Goal: Task Accomplishment & Management: Manage account settings

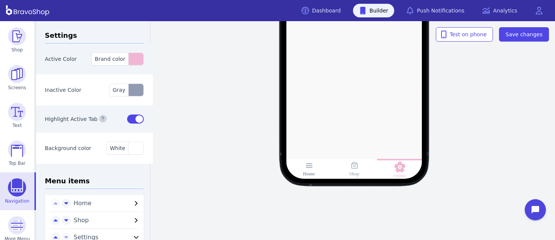
click at [352, 171] on div "Shop" at bounding box center [354, 169] width 45 height 20
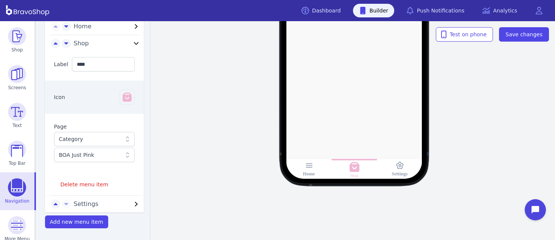
scroll to position [178, 0]
click at [88, 179] on button "Delete menu item" at bounding box center [84, 184] width 61 height 14
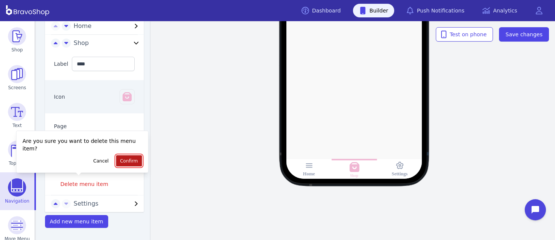
click at [124, 158] on span "Confirm" at bounding box center [129, 161] width 18 height 6
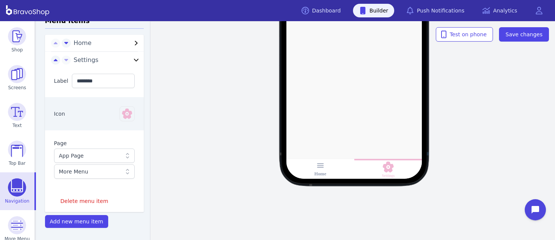
scroll to position [0, 0]
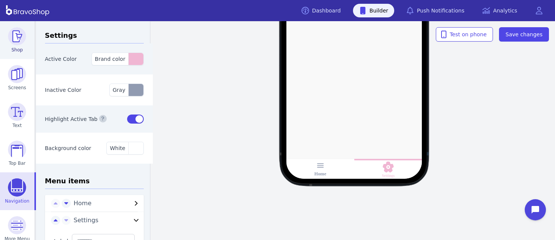
click at [16, 42] on img at bounding box center [17, 36] width 18 height 18
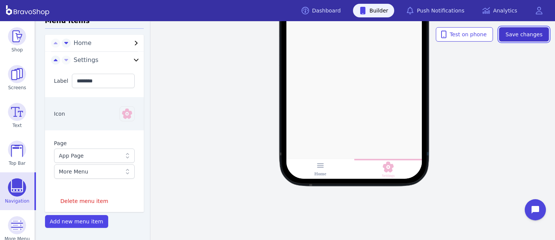
click at [530, 32] on span "Save changes" at bounding box center [523, 35] width 37 height 8
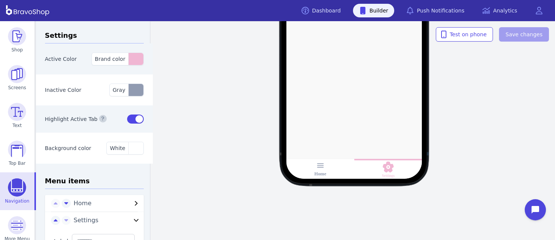
scroll to position [8, 0]
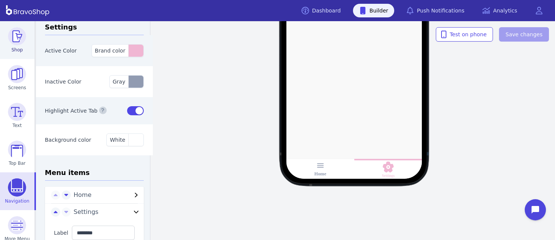
click at [17, 43] on img at bounding box center [17, 36] width 18 height 18
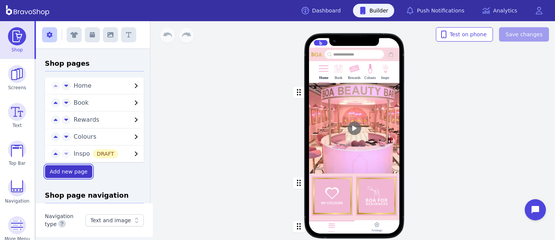
click at [70, 172] on span "Add new page" at bounding box center [69, 172] width 38 height 6
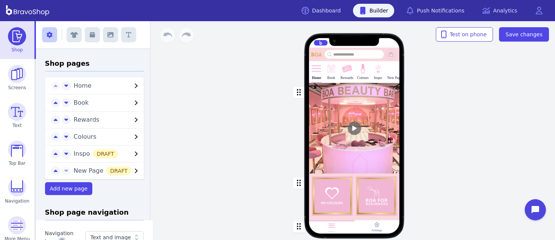
click at [82, 169] on span "New Page DRAFT" at bounding box center [103, 170] width 58 height 7
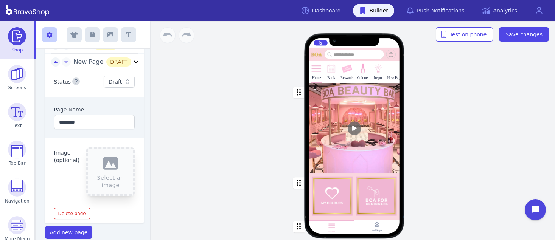
scroll to position [115, 0]
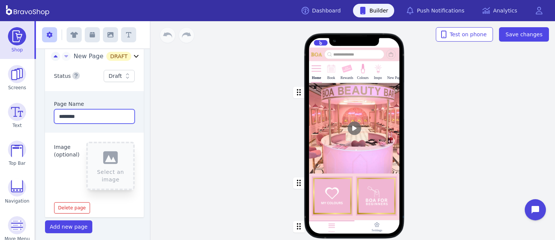
drag, startPoint x: 89, startPoint y: 121, endPoint x: 50, endPoint y: 115, distance: 40.2
click at [50, 115] on div "Page Name ********" at bounding box center [94, 112] width 99 height 42
type input "****"
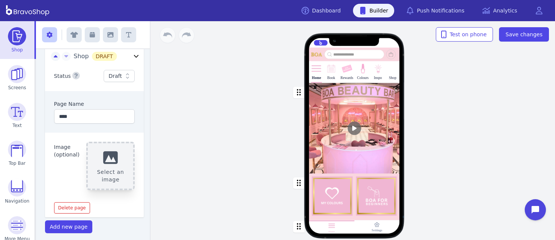
click at [99, 159] on button "Select an image" at bounding box center [110, 166] width 48 height 48
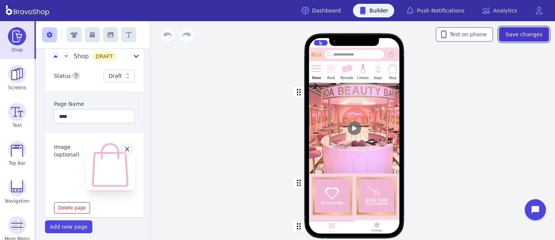
click at [537, 29] on button "Save changes" at bounding box center [524, 34] width 50 height 14
click at [470, 146] on div "Home Book Rewards Colours Inspo Shop PRICELIST Featured Products Drag a block h…" at bounding box center [354, 130] width 401 height 219
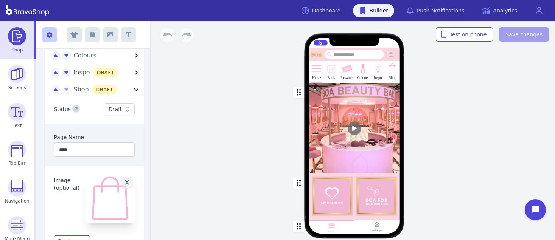
click at [132, 88] on icon "button" at bounding box center [136, 89] width 9 height 9
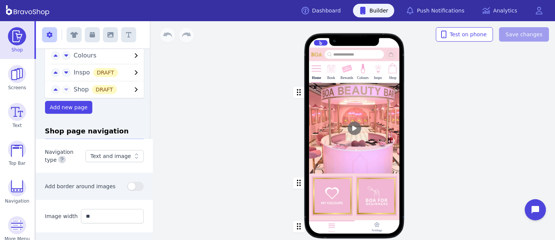
click at [135, 88] on icon "button" at bounding box center [136, 89] width 3 height 5
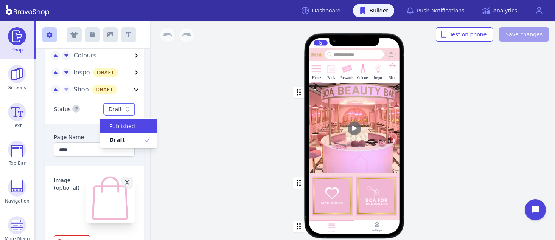
click at [124, 111] on icon at bounding box center [128, 110] width 8 height 8
click at [121, 121] on div "Published" at bounding box center [128, 126] width 57 height 14
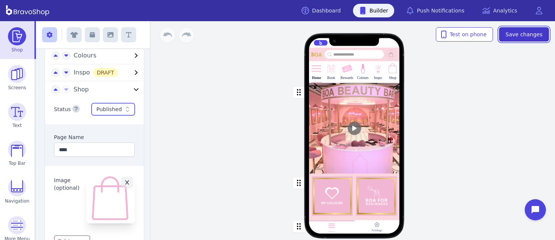
click at [535, 31] on span "Save changes" at bounding box center [523, 35] width 37 height 8
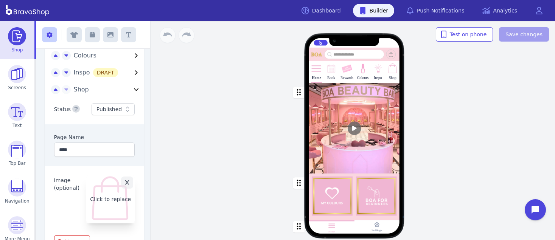
click at [94, 204] on button "Click to replace" at bounding box center [110, 199] width 48 height 48
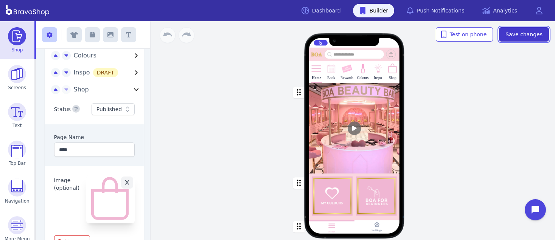
click at [513, 29] on button "Save changes" at bounding box center [524, 34] width 50 height 14
click at [8, 53] on link "Shop" at bounding box center [17, 40] width 34 height 38
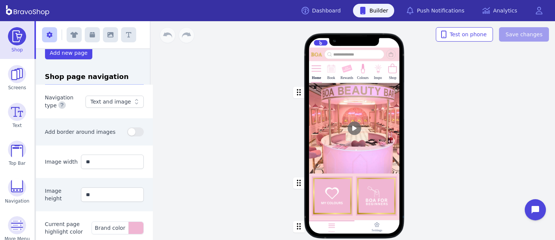
scroll to position [290, 0]
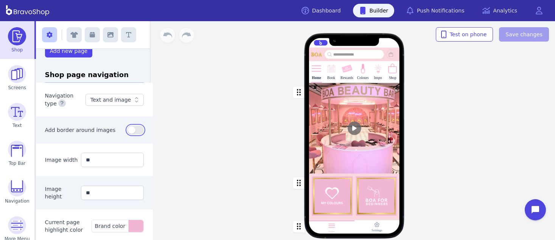
click at [138, 131] on button "button" at bounding box center [135, 130] width 17 height 9
click at [127, 132] on button "button" at bounding box center [135, 130] width 17 height 9
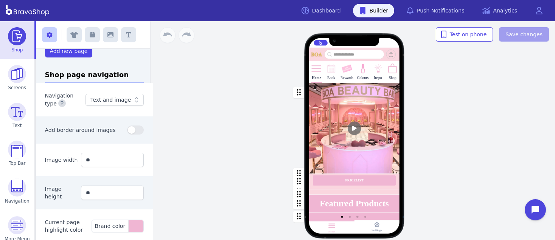
click at [133, 100] on icon at bounding box center [137, 100] width 8 height 8
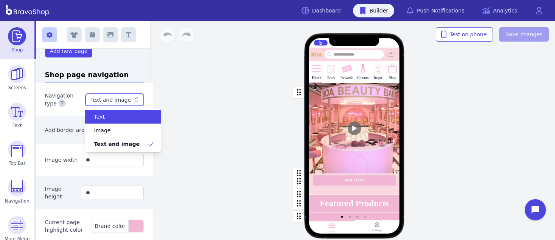
click at [133, 100] on icon at bounding box center [137, 100] width 8 height 8
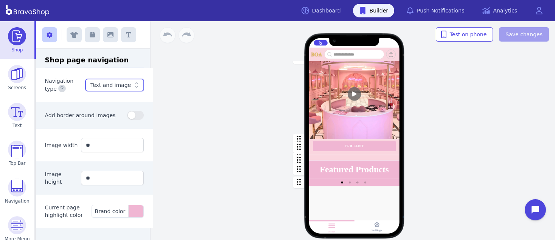
scroll to position [0, 0]
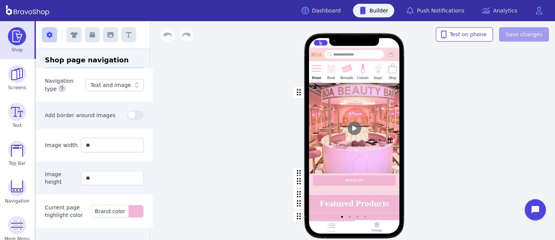
click at [220, 168] on div "Home Book Rewards Colours Inspo Shop PRICELIST Featured Products Drag a block h…" at bounding box center [354, 130] width 401 height 219
click at [14, 40] on img at bounding box center [17, 36] width 18 height 18
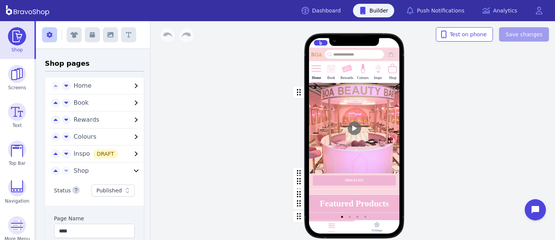
click at [132, 171] on icon "button" at bounding box center [136, 170] width 9 height 9
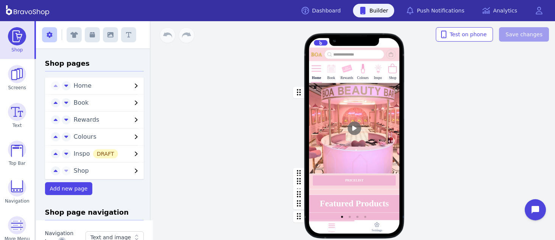
click at [132, 171] on icon "button" at bounding box center [136, 170] width 9 height 9
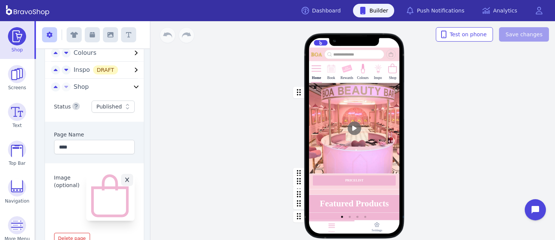
scroll to position [86, 0]
click at [79, 87] on span "Shop" at bounding box center [81, 84] width 15 height 7
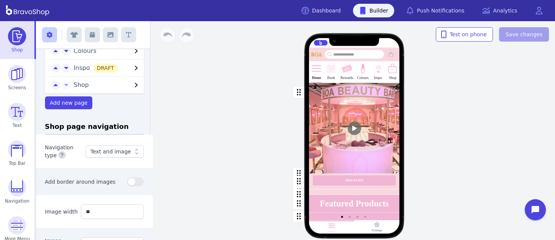
click at [79, 87] on span "Shop" at bounding box center [81, 84] width 15 height 7
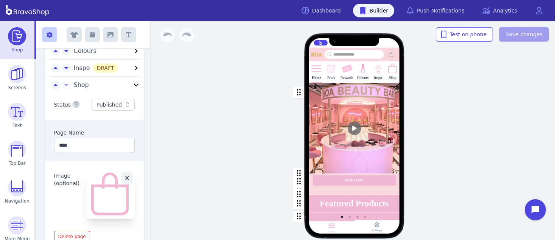
click at [79, 87] on span "Shop" at bounding box center [81, 84] width 15 height 7
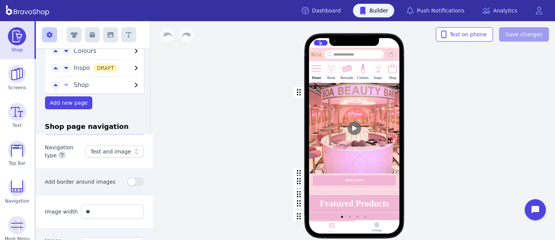
click at [393, 68] on img at bounding box center [392, 68] width 11 height 11
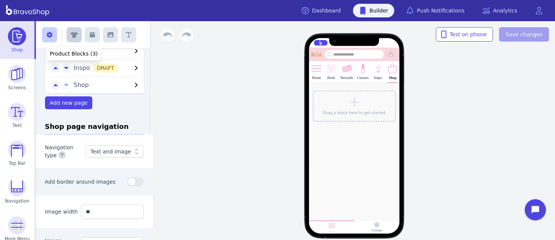
click at [71, 34] on icon "button" at bounding box center [74, 35] width 8 height 6
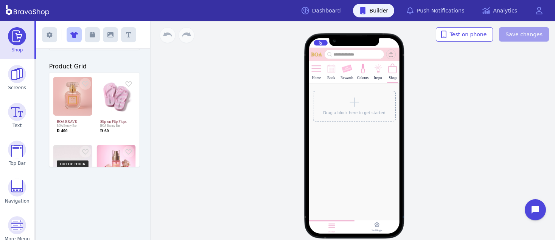
scroll to position [235, 0]
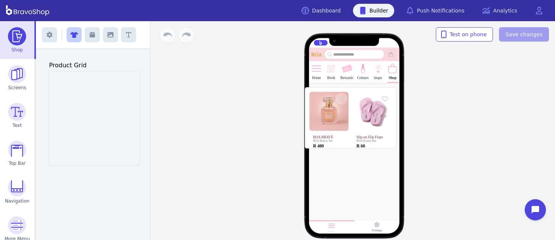
drag, startPoint x: 85, startPoint y: 98, endPoint x: 344, endPoint y: 114, distance: 259.9
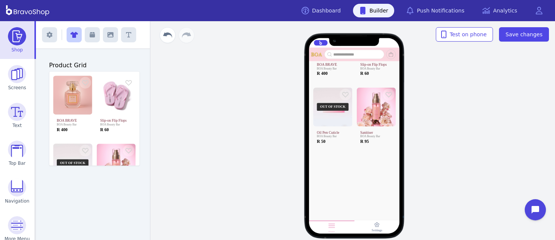
scroll to position [127, 0]
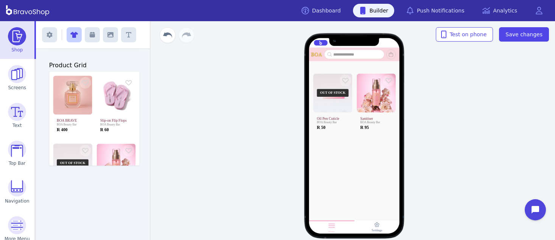
click at [343, 149] on div at bounding box center [354, 156] width 91 height 31
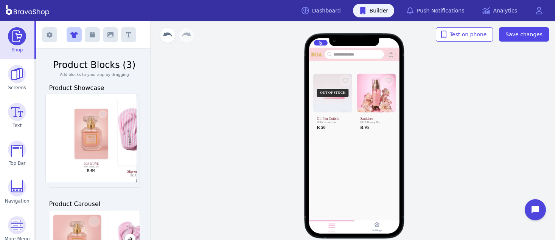
scroll to position [0, 77]
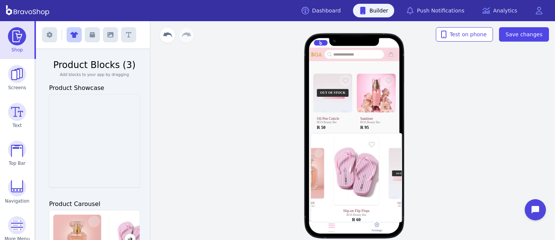
drag, startPoint x: 74, startPoint y: 111, endPoint x: 340, endPoint y: 150, distance: 268.0
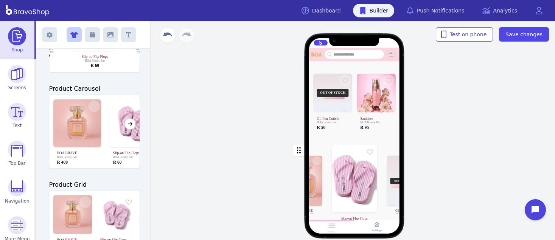
scroll to position [118, 0]
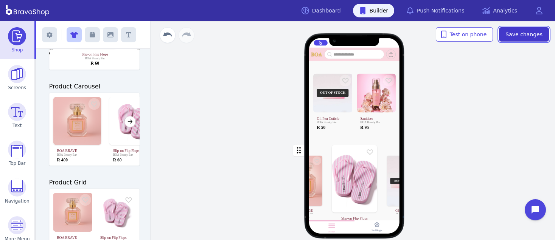
click at [536, 31] on span "Save changes" at bounding box center [523, 35] width 37 height 8
click at [335, 155] on div "button" at bounding box center [354, 185] width 91 height 89
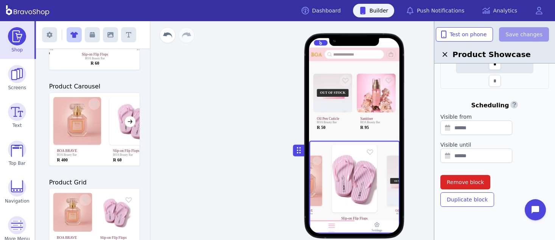
scroll to position [0, 0]
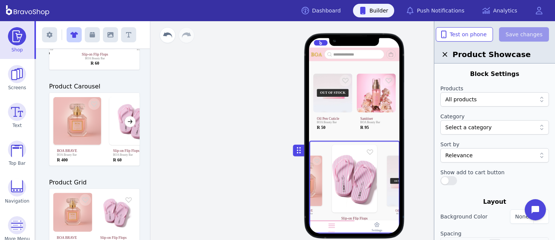
click at [379, 77] on div "button" at bounding box center [354, 72] width 91 height 140
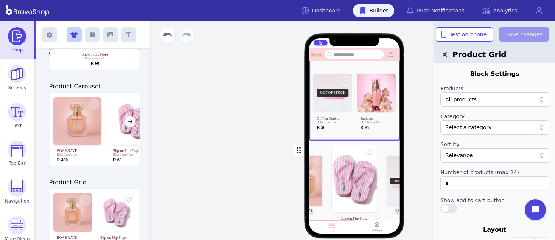
click at [498, 129] on div at bounding box center [490, 128] width 91 height 8
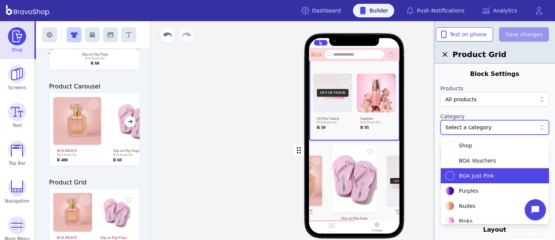
click at [471, 174] on span "BOA Just Pink" at bounding box center [476, 176] width 35 height 8
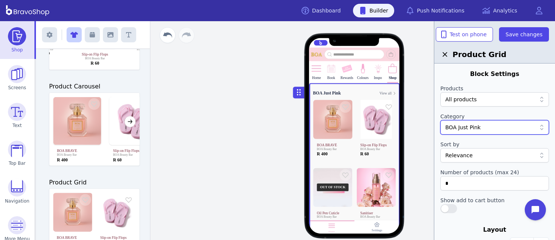
click at [481, 102] on div at bounding box center [490, 100] width 91 height 8
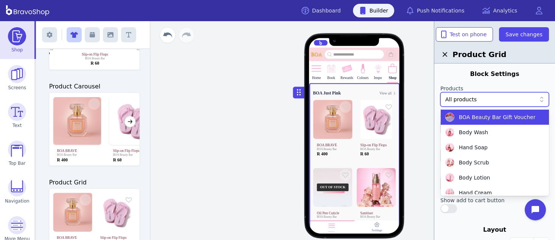
click at [480, 98] on div at bounding box center [490, 100] width 91 height 8
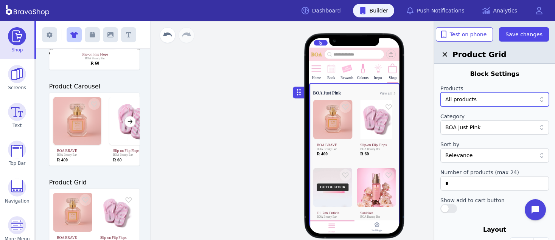
scroll to position [260, 0]
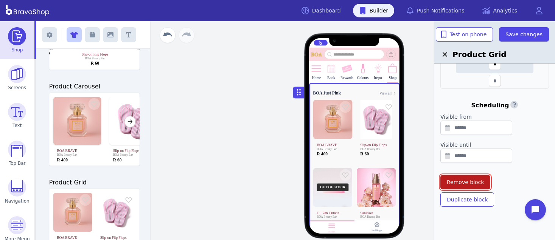
click at [467, 182] on span "Remove block" at bounding box center [465, 182] width 37 height 8
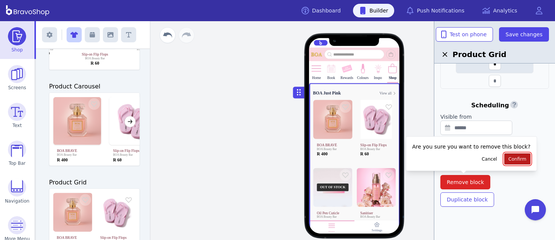
click at [508, 160] on span "Confirm" at bounding box center [517, 159] width 18 height 6
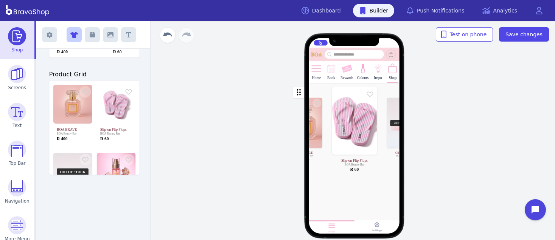
scroll to position [225, 0]
click at [342, 119] on div "button" at bounding box center [354, 127] width 91 height 89
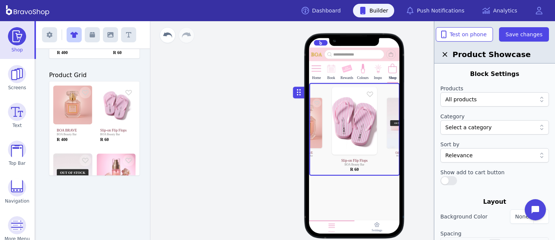
scroll to position [232, 0]
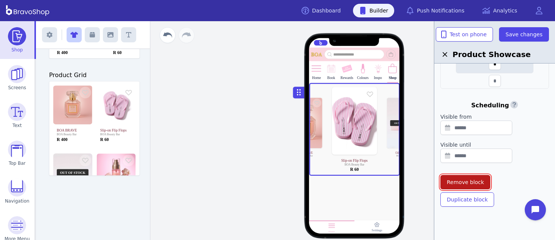
click at [474, 182] on span "Remove block" at bounding box center [465, 182] width 37 height 8
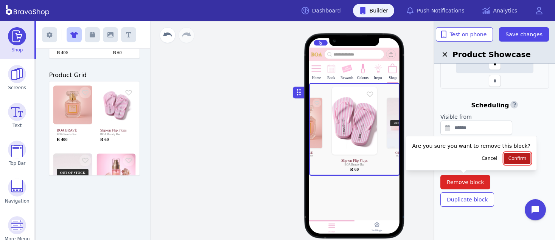
click at [508, 160] on span "Confirm" at bounding box center [517, 158] width 18 height 6
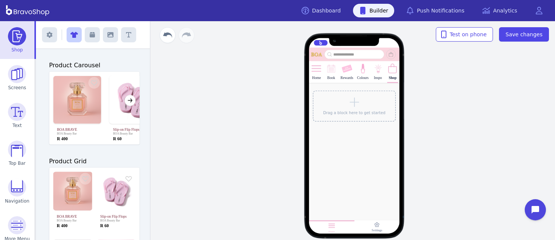
scroll to position [139, 0]
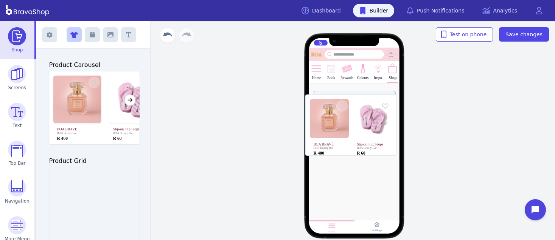
drag, startPoint x: 89, startPoint y: 181, endPoint x: 349, endPoint y: 109, distance: 269.7
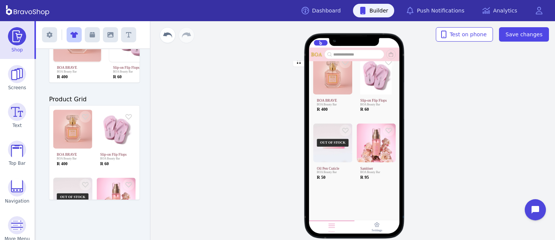
scroll to position [48, 0]
click at [344, 149] on div "button" at bounding box center [354, 123] width 91 height 140
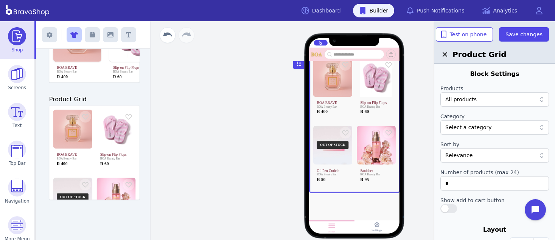
scroll to position [47, 0]
drag, startPoint x: 458, startPoint y: 183, endPoint x: 442, endPoint y: 180, distance: 16.0
click at [442, 180] on input "*" at bounding box center [494, 183] width 109 height 14
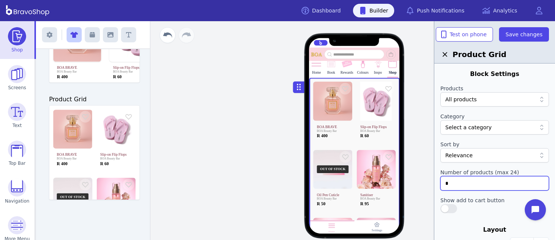
scroll to position [0, 0]
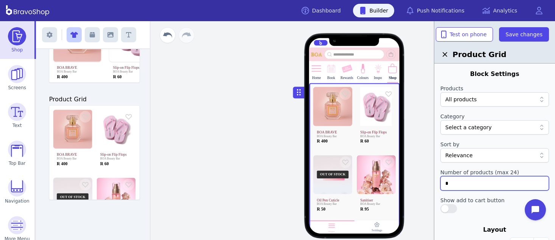
drag, startPoint x: 462, startPoint y: 185, endPoint x: 442, endPoint y: 181, distance: 20.1
click at [442, 181] on input "*" at bounding box center [494, 183] width 109 height 14
type input "*"
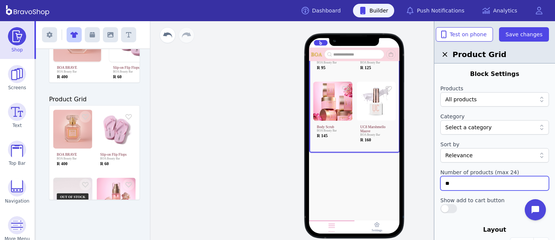
scroll to position [453, 0]
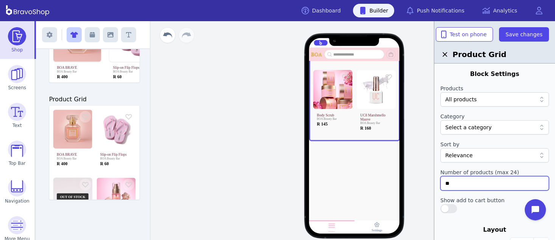
type input "**"
click at [479, 128] on div at bounding box center [490, 128] width 91 height 8
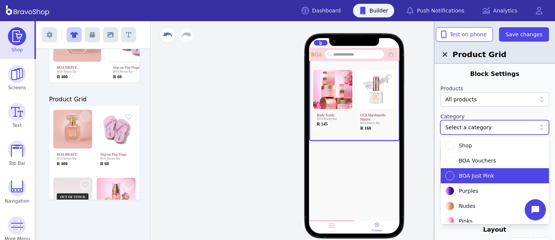
click at [454, 172] on div "BOA Just Pink" at bounding box center [490, 175] width 90 height 9
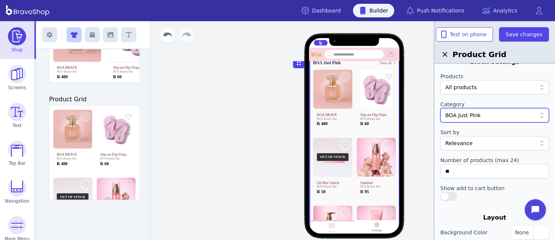
scroll to position [7, 0]
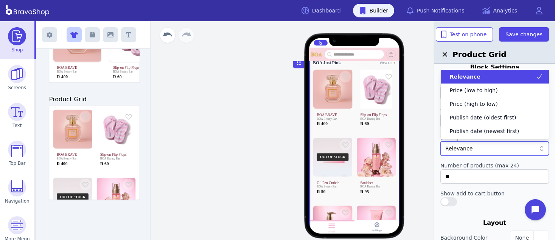
click at [511, 151] on div "Relevance" at bounding box center [490, 149] width 91 height 8
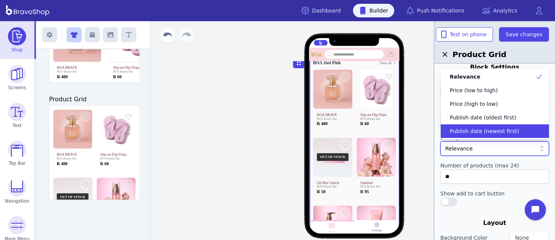
click at [509, 129] on span "Publish date (newest first)" at bounding box center [484, 131] width 69 height 8
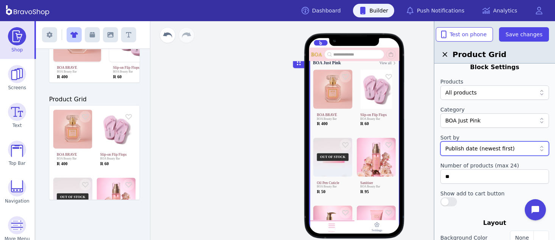
click at [509, 146] on div "Publish date (newest first)" at bounding box center [490, 149] width 91 height 8
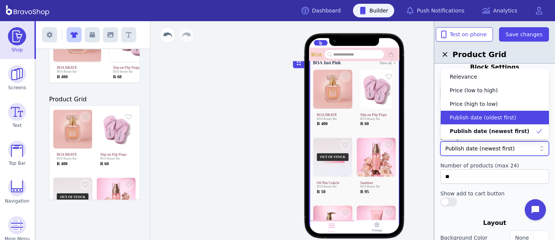
click at [504, 117] on span "Publish date (oldest first)" at bounding box center [483, 118] width 67 height 8
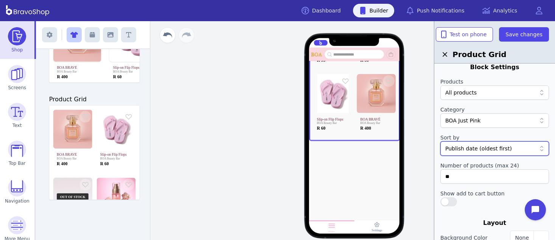
scroll to position [0, 0]
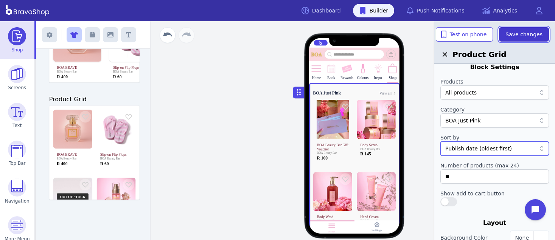
click at [521, 34] on span "Save changes" at bounding box center [523, 35] width 37 height 8
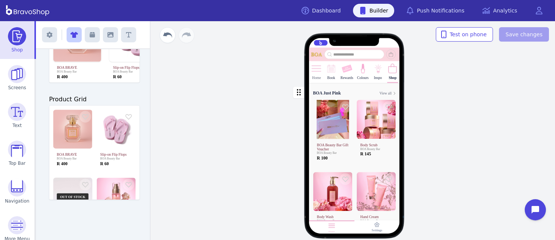
click at [317, 71] on img at bounding box center [316, 68] width 11 height 11
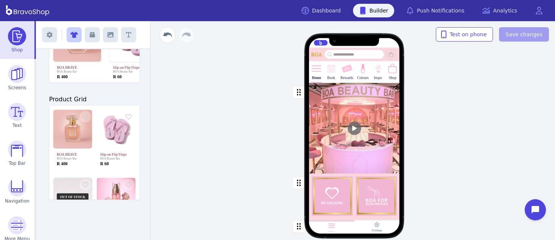
click at [322, 91] on div "button" at bounding box center [354, 128] width 91 height 91
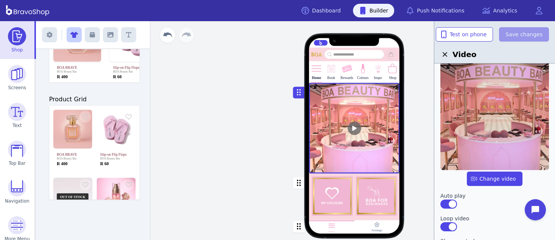
scroll to position [37, 0]
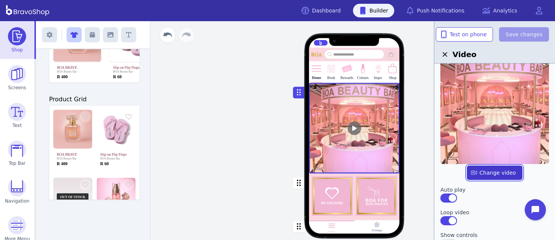
click at [495, 171] on label "button" at bounding box center [494, 173] width 55 height 14
click at [0, 0] on input "file" at bounding box center [0, 0] width 0 height 0
click at [501, 168] on label "button" at bounding box center [494, 173] width 55 height 14
click at [0, 0] on input "file" at bounding box center [0, 0] width 0 height 0
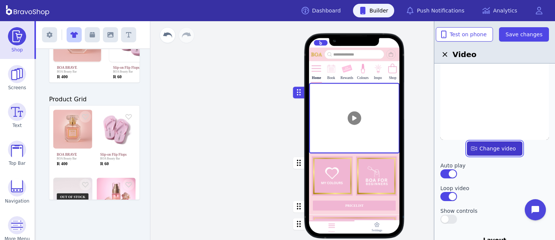
click at [480, 147] on label "button" at bounding box center [494, 148] width 55 height 14
click at [0, 0] on input "file" at bounding box center [0, 0] width 0 height 0
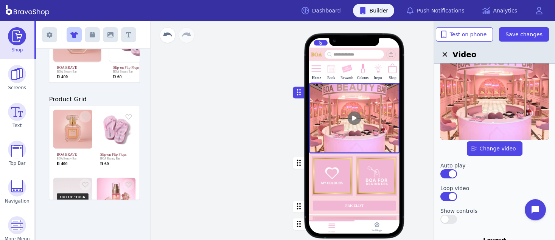
click at [331, 178] on div "button" at bounding box center [354, 176] width 91 height 45
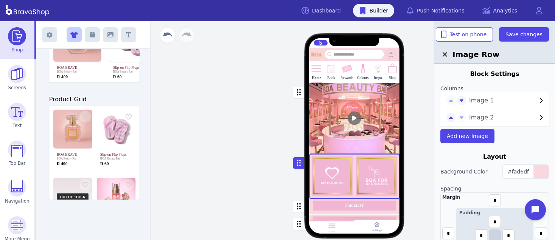
click at [482, 99] on span "Image 1" at bounding box center [503, 100] width 68 height 9
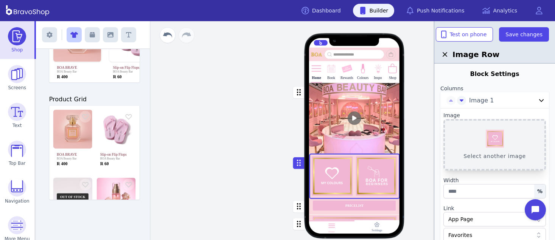
click at [487, 132] on button "Select another image" at bounding box center [494, 144] width 102 height 51
click at [505, 141] on button "Select another image" at bounding box center [494, 144] width 102 height 51
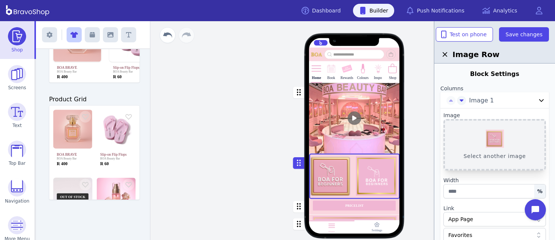
click at [491, 136] on button "Select another image" at bounding box center [494, 144] width 102 height 51
click at [472, 127] on button "Select another image" at bounding box center [494, 144] width 102 height 51
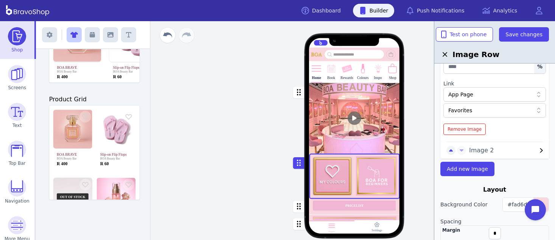
scroll to position [126, 0]
click at [474, 151] on span "Image 2" at bounding box center [503, 149] width 68 height 9
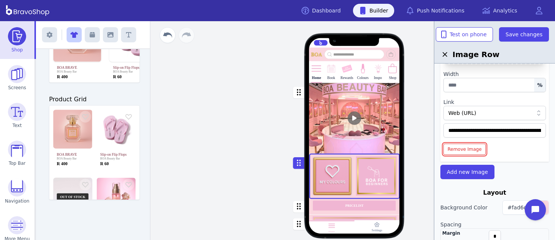
click at [474, 151] on span "Remove Image" at bounding box center [464, 149] width 34 height 6
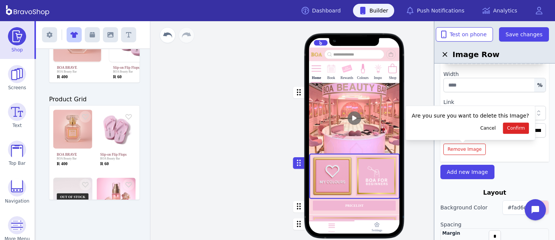
click at [519, 151] on div "**********" at bounding box center [494, 80] width 109 height 156
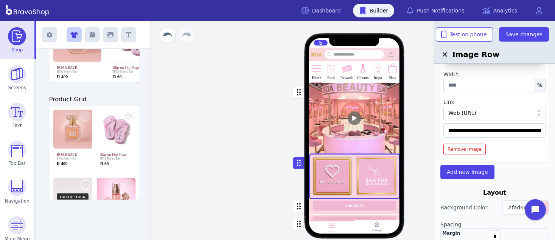
scroll to position [24, 0]
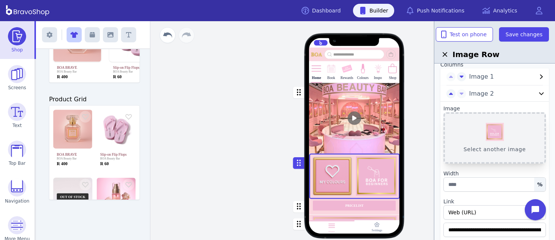
click at [507, 143] on button "Select another image" at bounding box center [494, 137] width 102 height 51
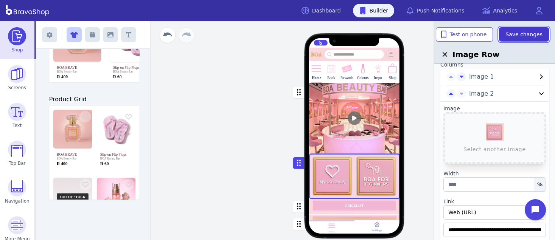
click at [534, 31] on span "Save changes" at bounding box center [523, 35] width 37 height 8
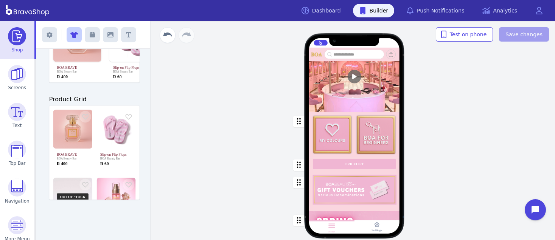
scroll to position [65, 0]
click at [323, 165] on div "button" at bounding box center [354, 165] width 91 height 16
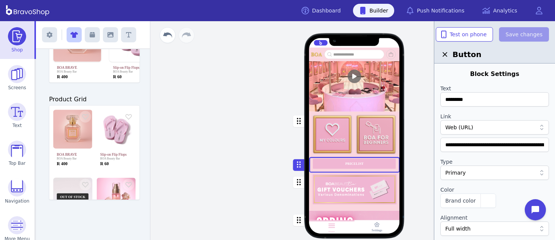
scroll to position [311, 0]
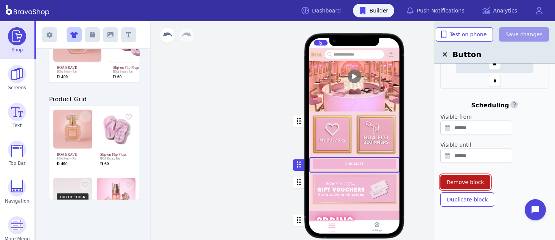
click at [470, 184] on span "Remove block" at bounding box center [465, 182] width 37 height 8
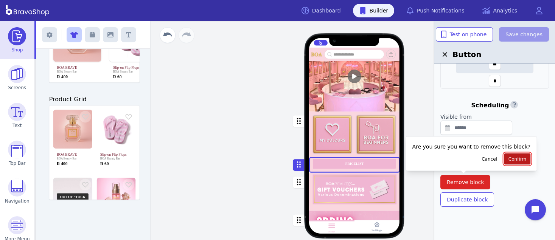
click at [508, 158] on span "Confirm" at bounding box center [517, 159] width 18 height 6
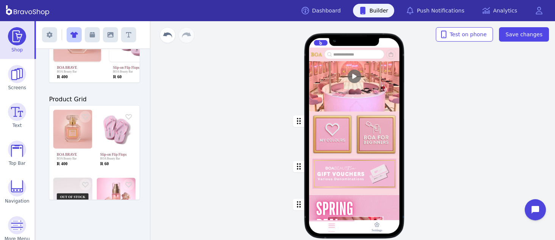
click at [351, 168] on div "button" at bounding box center [354, 176] width 91 height 38
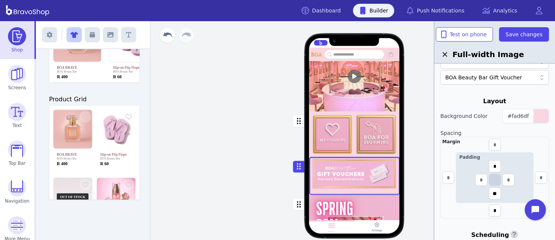
scroll to position [234, 0]
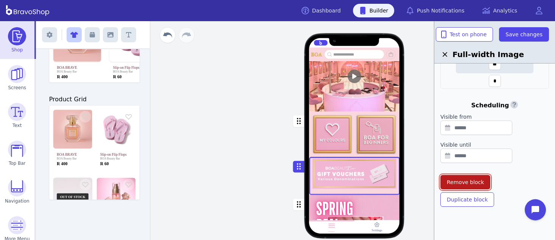
click at [457, 176] on button "Remove block" at bounding box center [465, 182] width 50 height 14
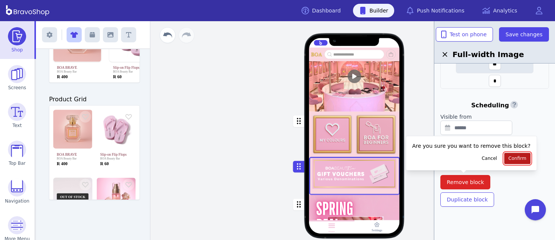
click at [508, 161] on span "Confirm" at bounding box center [517, 158] width 18 height 6
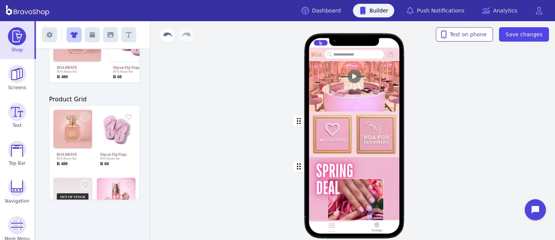
click at [384, 180] on div "button" at bounding box center [354, 214] width 91 height 114
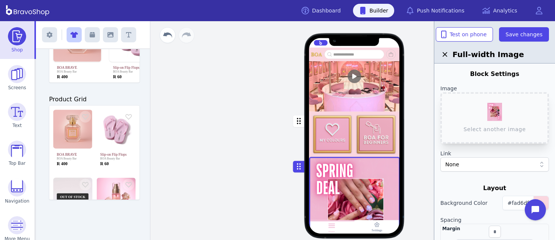
scroll to position [218, 0]
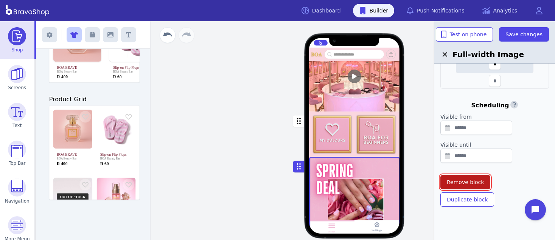
click at [472, 180] on span "Remove block" at bounding box center [465, 182] width 37 height 8
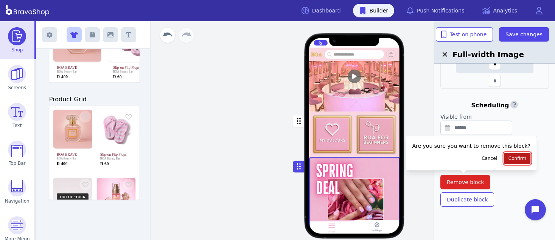
click at [508, 160] on span "Confirm" at bounding box center [517, 158] width 18 height 6
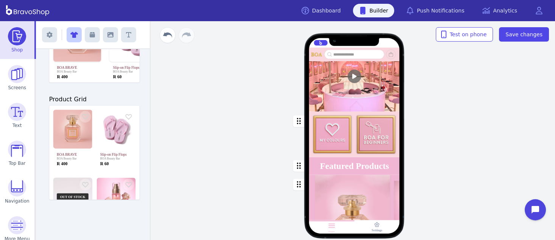
click at [504, 159] on div "Home Book Rewards Colours Inspo Shop Featured Products Drag a block here to get…" at bounding box center [354, 130] width 401 height 219
click at [351, 166] on div "button" at bounding box center [354, 166] width 91 height 18
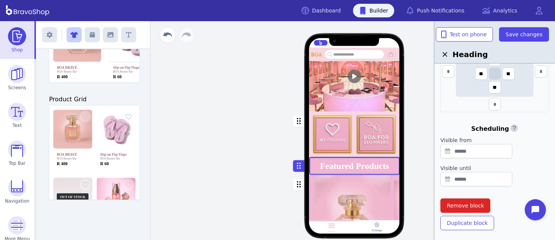
scroll to position [265, 0]
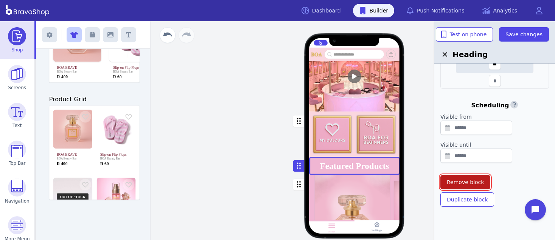
click at [477, 178] on span "Remove block" at bounding box center [465, 182] width 37 height 8
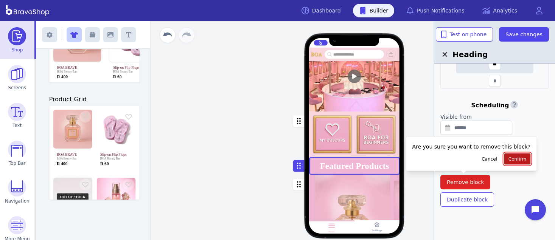
click at [508, 160] on span "Confirm" at bounding box center [517, 159] width 18 height 6
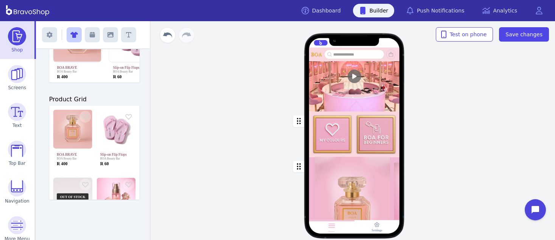
click at [376, 179] on div "button" at bounding box center [354, 217] width 91 height 121
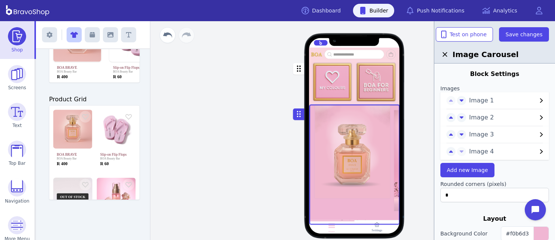
scroll to position [148, 0]
click at [521, 64] on div at bounding box center [494, 67] width 109 height 6
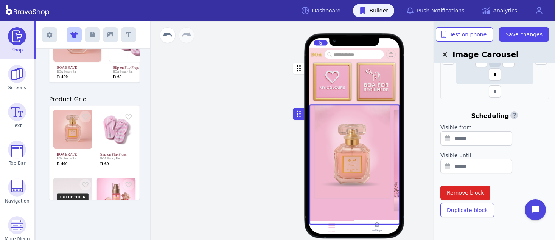
scroll to position [0, 0]
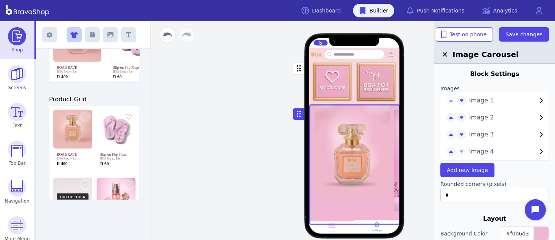
click at [507, 116] on span "Image 2" at bounding box center [503, 117] width 68 height 9
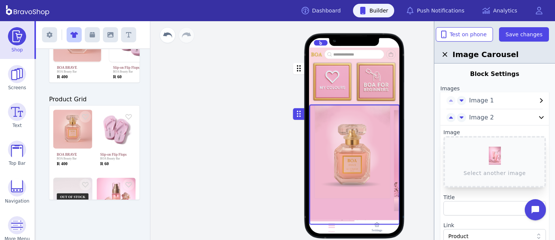
click at [323, 117] on div "button" at bounding box center [354, 164] width 91 height 121
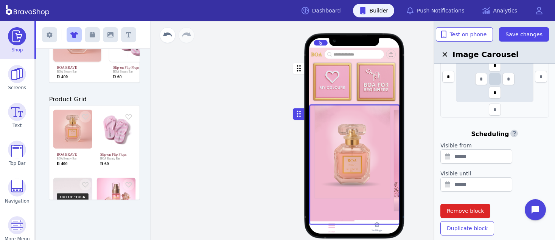
scroll to position [407, 0]
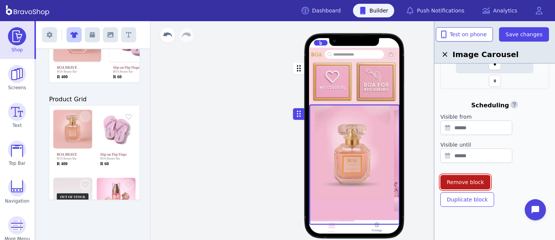
click at [459, 182] on span "Remove block" at bounding box center [465, 182] width 37 height 8
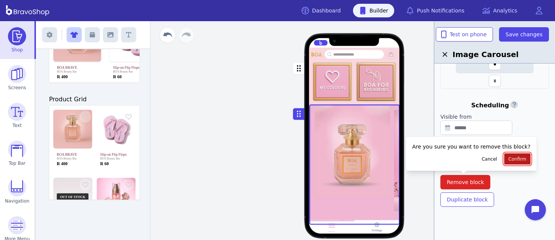
click at [508, 161] on span "Confirm" at bounding box center [517, 159] width 18 height 6
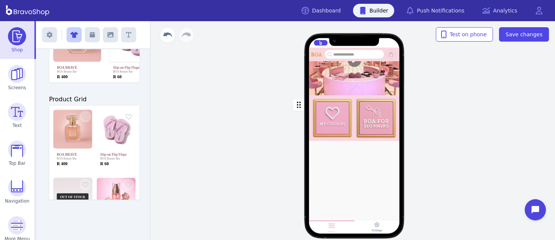
scroll to position [91, 0]
click at [530, 31] on span "Save changes" at bounding box center [523, 35] width 37 height 8
click at [192, 120] on div "Home Book Rewards Colours Inspo Shop Drag a block here to get started Home Sett…" at bounding box center [354, 130] width 401 height 219
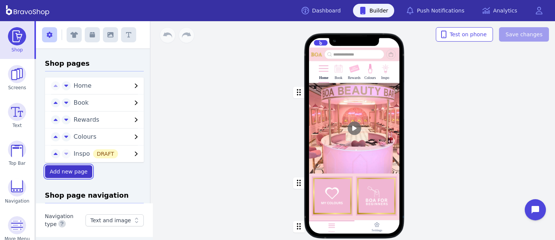
click at [70, 172] on span "Add new page" at bounding box center [69, 172] width 38 height 6
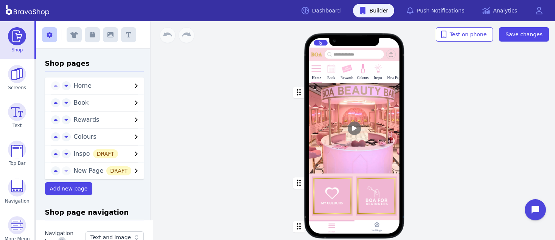
click at [82, 169] on span "New Page DRAFT" at bounding box center [103, 170] width 58 height 7
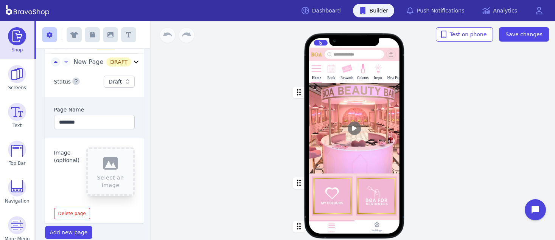
scroll to position [115, 0]
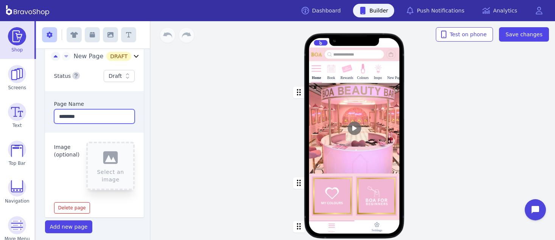
drag, startPoint x: 89, startPoint y: 121, endPoint x: 50, endPoint y: 115, distance: 40.2
click at [50, 115] on div "Page Name ********" at bounding box center [94, 112] width 99 height 42
type input "****"
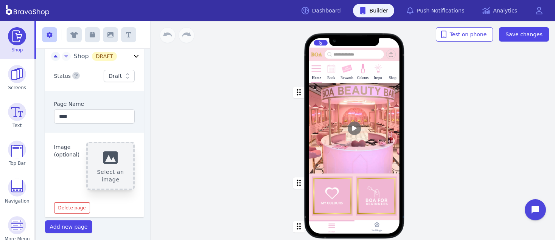
click at [99, 159] on button "Select an image" at bounding box center [110, 166] width 48 height 48
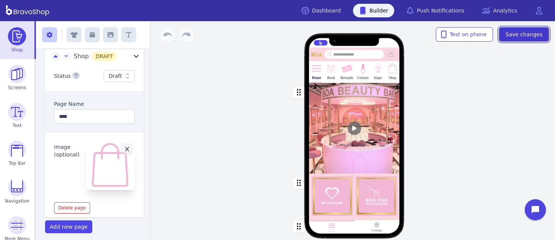
click at [537, 29] on button "Save changes" at bounding box center [524, 34] width 50 height 14
click at [470, 146] on div "Home Book Rewards Colours Inspo Shop PRICELIST Featured Products Drag a block h…" at bounding box center [354, 130] width 401 height 219
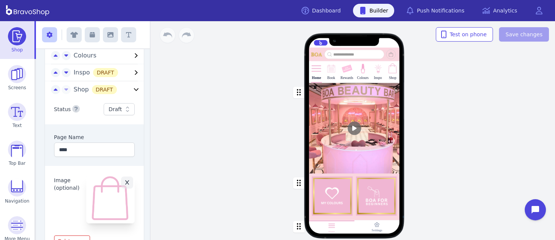
click at [132, 88] on icon "button" at bounding box center [136, 89] width 9 height 9
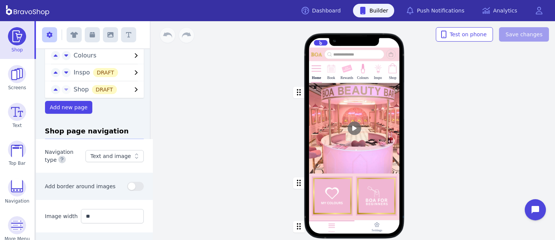
click at [135, 88] on icon "button" at bounding box center [136, 89] width 3 height 5
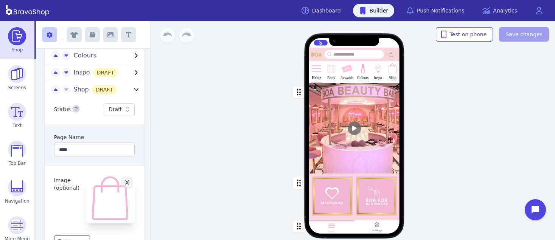
click at [124, 111] on icon at bounding box center [128, 110] width 8 height 8
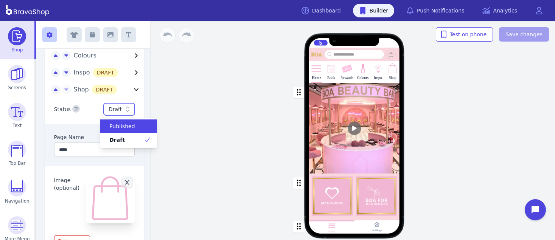
click at [121, 121] on div "Published" at bounding box center [128, 126] width 57 height 14
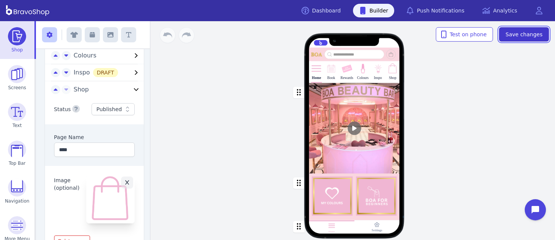
click at [535, 31] on span "Save changes" at bounding box center [523, 35] width 37 height 8
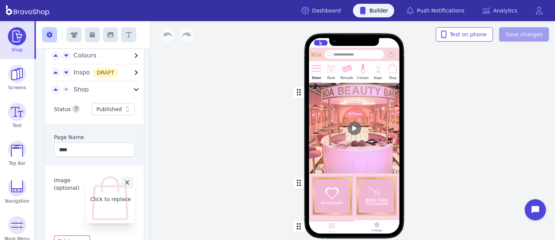
click at [94, 204] on button "Click to replace" at bounding box center [110, 199] width 48 height 48
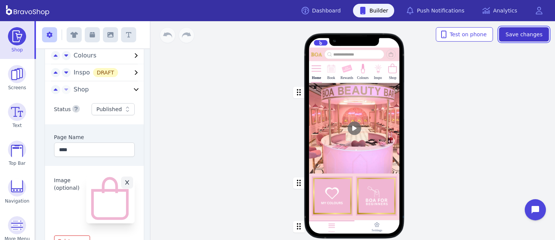
click at [513, 29] on button "Save changes" at bounding box center [524, 34] width 50 height 14
click at [8, 53] on link "Shop" at bounding box center [17, 40] width 34 height 38
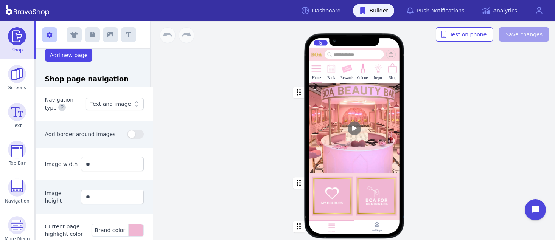
scroll to position [290, 0]
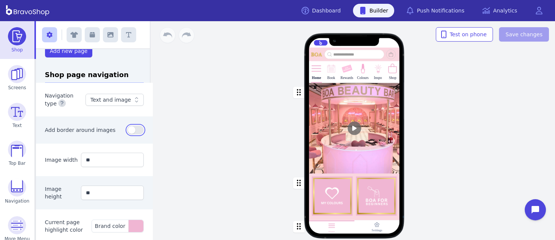
click at [138, 131] on button "button" at bounding box center [135, 130] width 17 height 9
click at [127, 132] on button "button" at bounding box center [135, 130] width 17 height 9
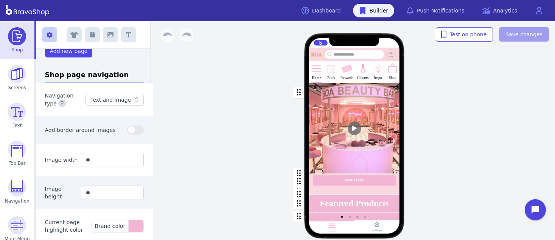
click at [133, 100] on icon at bounding box center [137, 100] width 8 height 8
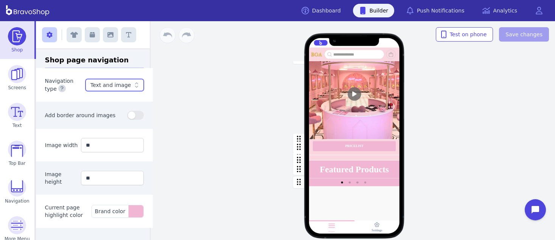
scroll to position [0, 0]
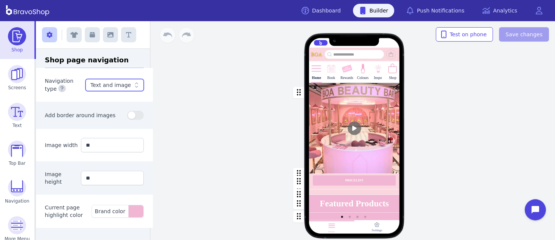
click at [220, 168] on div "Home Book Rewards Colours Inspo Shop PRICELIST Featured Products Drag a block h…" at bounding box center [354, 130] width 401 height 219
click at [14, 40] on img at bounding box center [17, 36] width 18 height 18
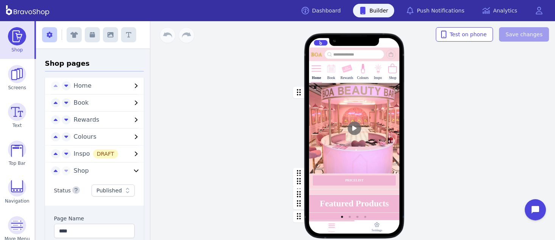
click at [132, 171] on icon "button" at bounding box center [136, 170] width 9 height 9
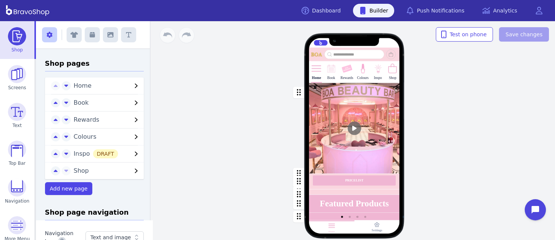
click at [132, 171] on icon "button" at bounding box center [136, 170] width 9 height 9
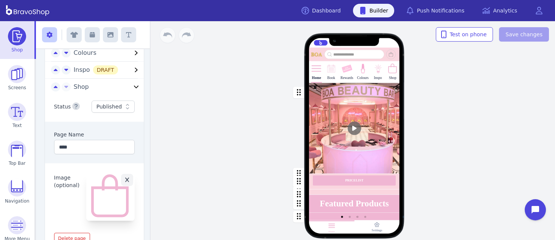
scroll to position [86, 0]
click at [79, 87] on span "Shop" at bounding box center [81, 84] width 15 height 7
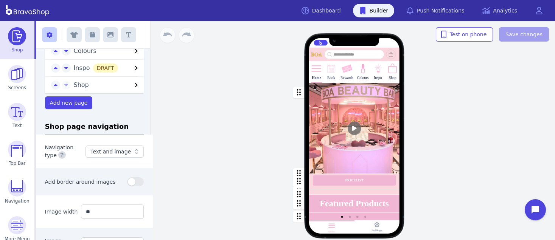
click at [79, 87] on span "Shop" at bounding box center [81, 84] width 15 height 7
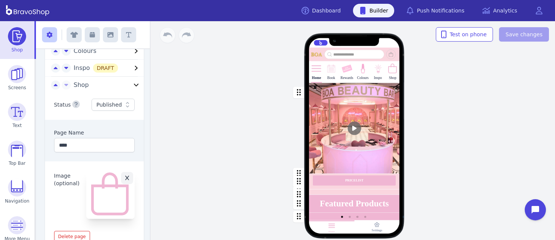
click at [79, 87] on span "Shop" at bounding box center [81, 84] width 15 height 7
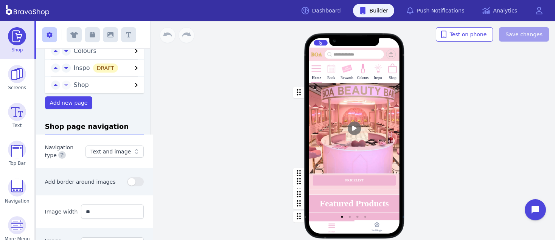
click at [393, 68] on img at bounding box center [392, 68] width 11 height 11
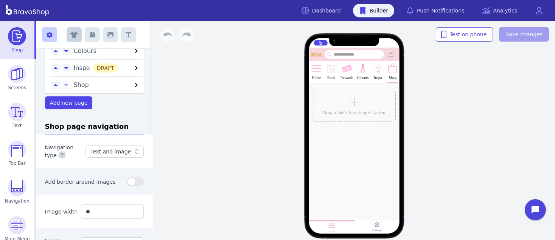
click at [71, 34] on icon "button" at bounding box center [74, 35] width 8 height 6
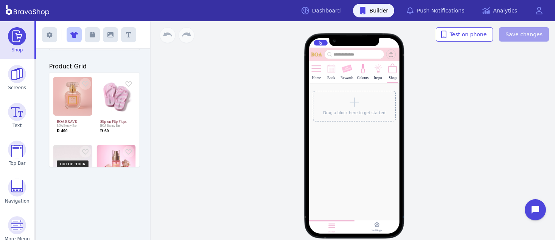
scroll to position [235, 0]
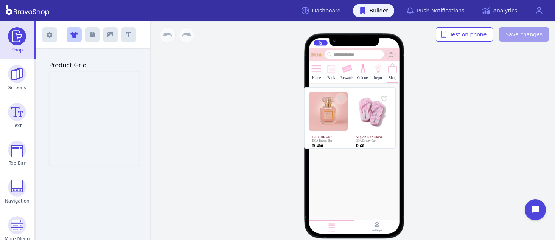
drag, startPoint x: 85, startPoint y: 98, endPoint x: 344, endPoint y: 114, distance: 259.9
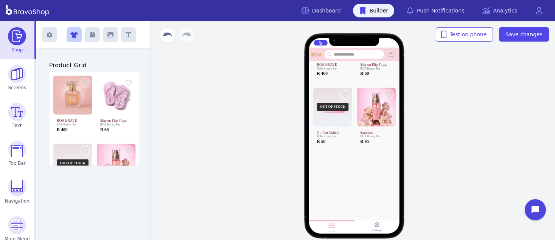
scroll to position [127, 0]
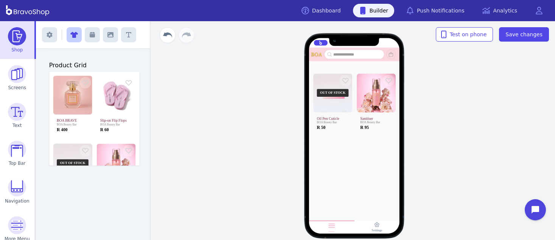
click at [343, 149] on div at bounding box center [354, 156] width 91 height 31
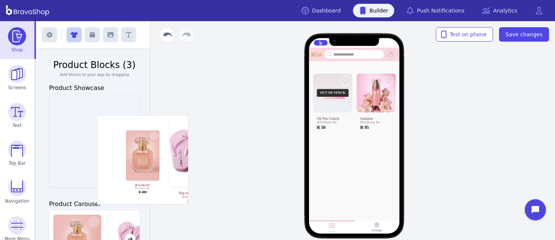
scroll to position [0, 77]
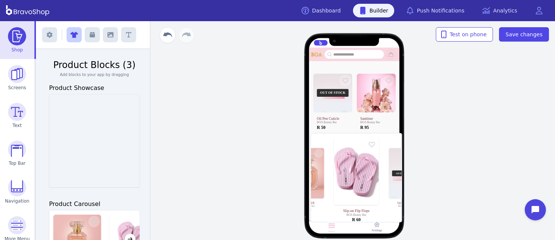
drag, startPoint x: 74, startPoint y: 111, endPoint x: 340, endPoint y: 150, distance: 268.0
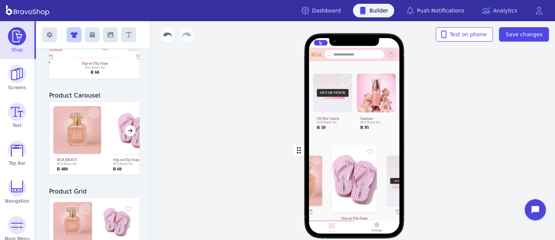
scroll to position [118, 0]
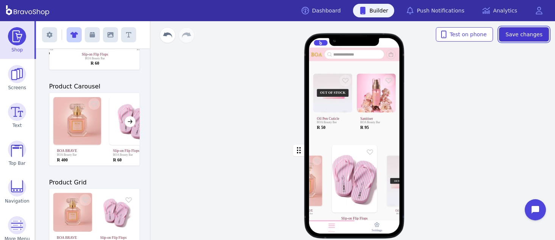
click at [536, 31] on span "Save changes" at bounding box center [523, 35] width 37 height 8
click at [335, 155] on div "button" at bounding box center [354, 185] width 91 height 89
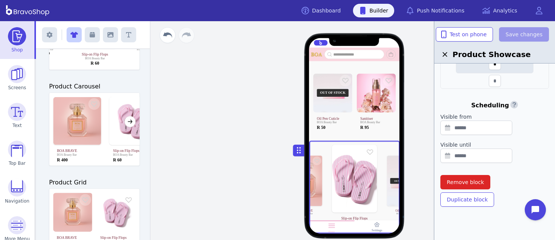
scroll to position [0, 0]
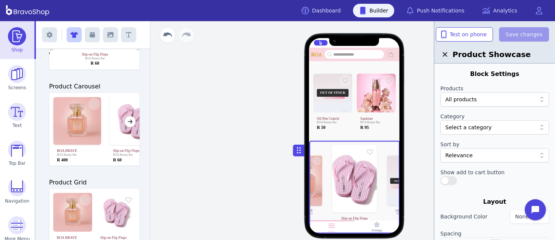
click at [379, 77] on div "button" at bounding box center [354, 72] width 91 height 140
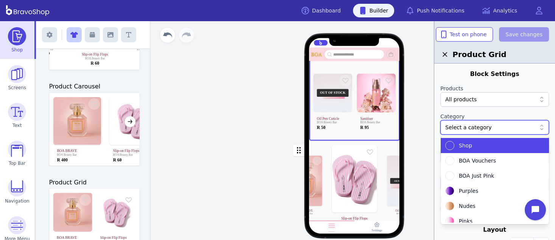
click at [498, 129] on div at bounding box center [490, 128] width 91 height 8
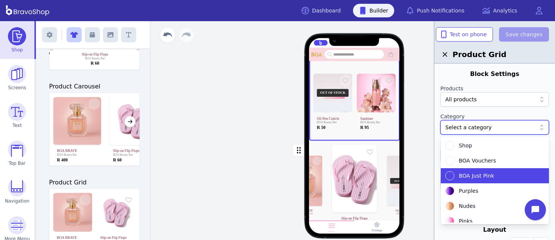
click at [471, 174] on span "BOA Just Pink" at bounding box center [476, 176] width 35 height 8
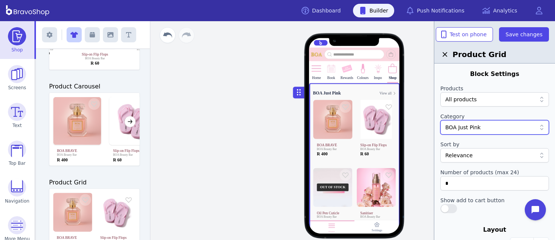
click at [481, 102] on div at bounding box center [490, 100] width 91 height 8
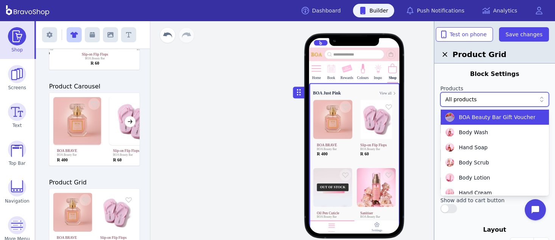
click at [480, 98] on div at bounding box center [490, 100] width 91 height 8
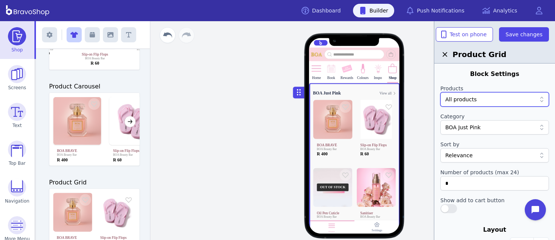
scroll to position [260, 0]
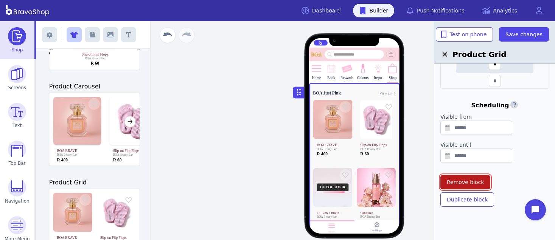
click at [467, 182] on span "Remove block" at bounding box center [465, 182] width 37 height 8
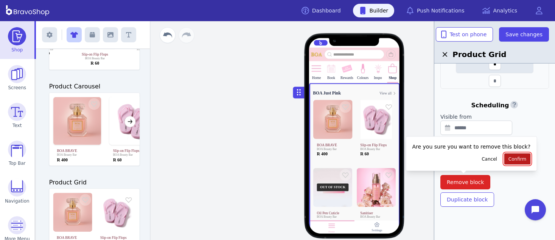
click at [508, 160] on span "Confirm" at bounding box center [517, 159] width 18 height 6
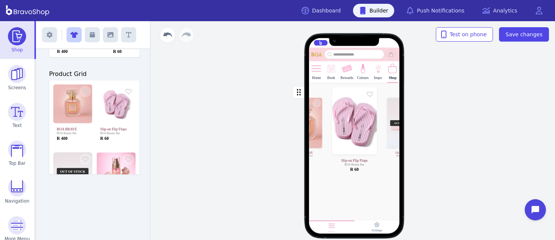
scroll to position [225, 0]
click at [342, 119] on div "button" at bounding box center [354, 127] width 91 height 89
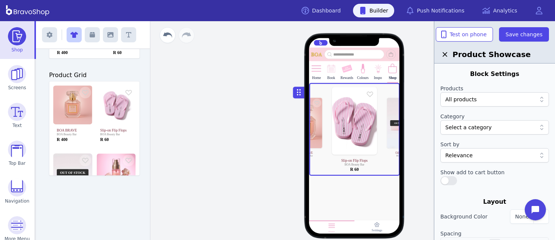
scroll to position [232, 0]
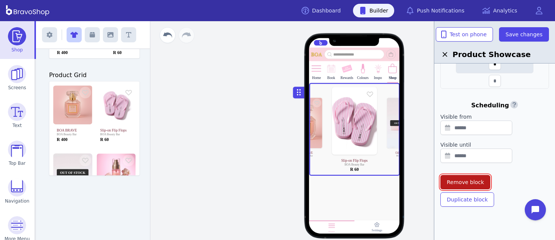
click at [474, 182] on span "Remove block" at bounding box center [465, 182] width 37 height 8
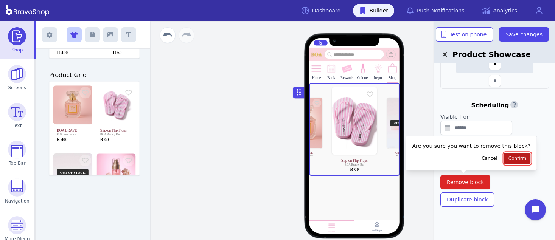
click at [508, 160] on span "Confirm" at bounding box center [517, 158] width 18 height 6
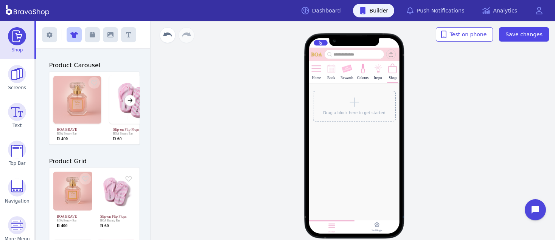
scroll to position [139, 0]
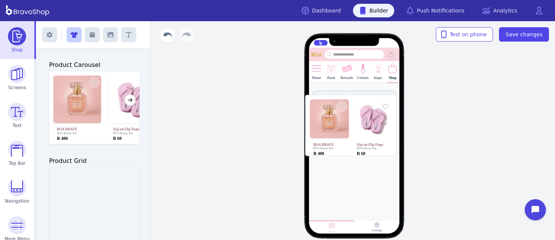
drag, startPoint x: 89, startPoint y: 181, endPoint x: 349, endPoint y: 109, distance: 269.7
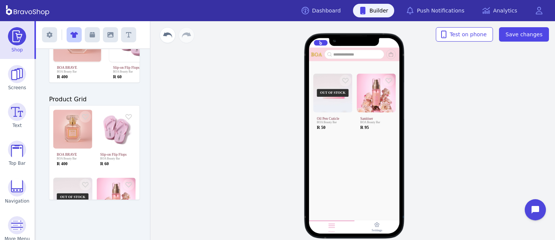
scroll to position [48, 0]
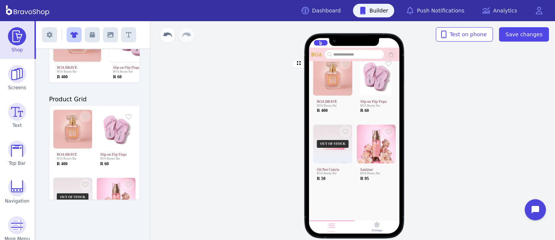
click at [344, 149] on div "button" at bounding box center [354, 123] width 91 height 140
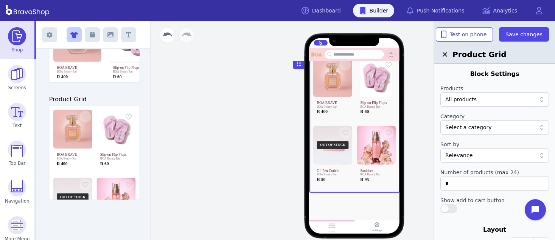
scroll to position [47, 0]
drag, startPoint x: 458, startPoint y: 183, endPoint x: 442, endPoint y: 180, distance: 16.0
click at [442, 180] on input "*" at bounding box center [494, 183] width 109 height 14
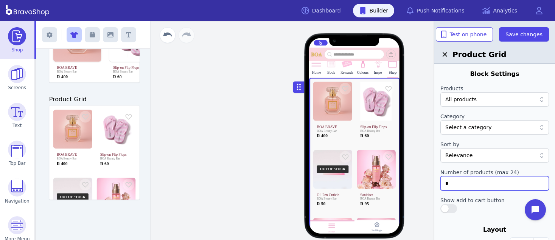
scroll to position [0, 0]
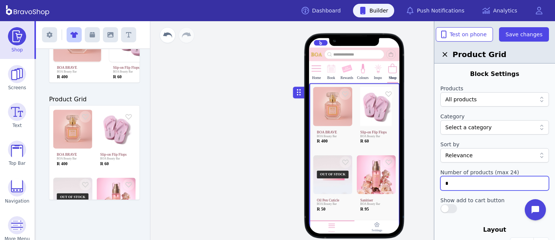
drag, startPoint x: 462, startPoint y: 185, endPoint x: 442, endPoint y: 181, distance: 20.1
click at [442, 181] on input "*" at bounding box center [494, 183] width 109 height 14
type input "*"
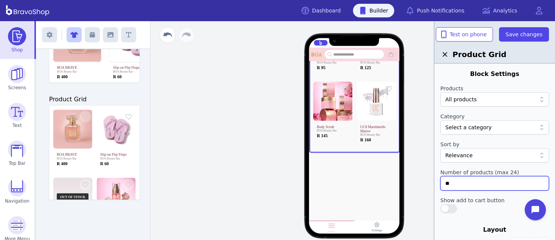
scroll to position [453, 0]
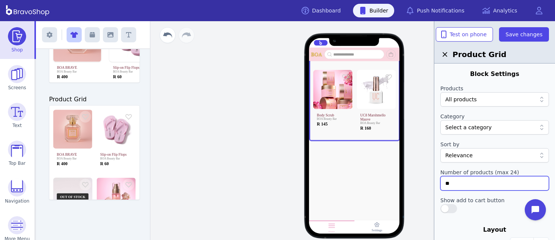
type input "**"
click at [479, 128] on div at bounding box center [490, 128] width 91 height 8
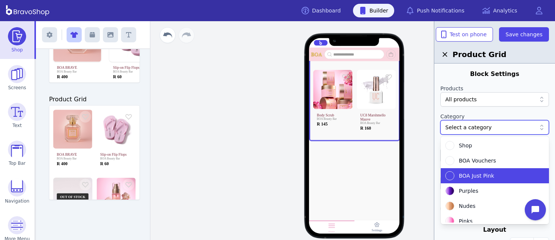
click at [454, 172] on div "BOA Just Pink" at bounding box center [490, 175] width 90 height 9
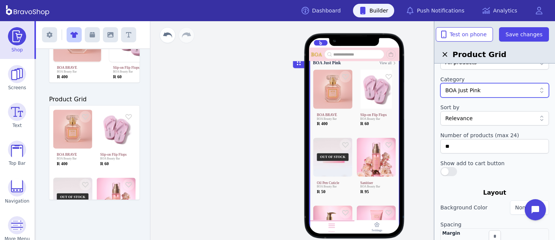
scroll to position [7, 0]
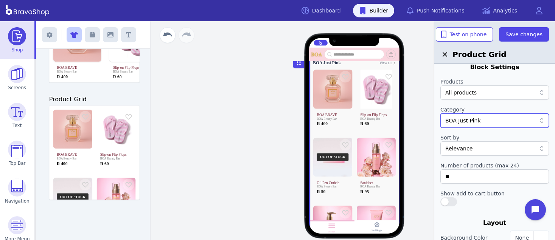
click at [511, 151] on div "Relevance" at bounding box center [490, 149] width 91 height 8
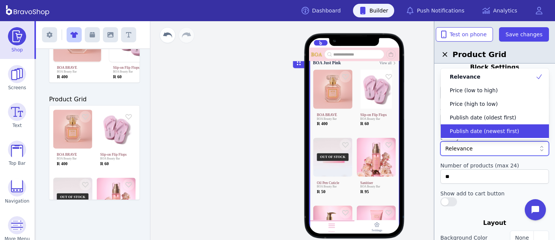
click at [509, 129] on span "Publish date (newest first)" at bounding box center [484, 131] width 69 height 8
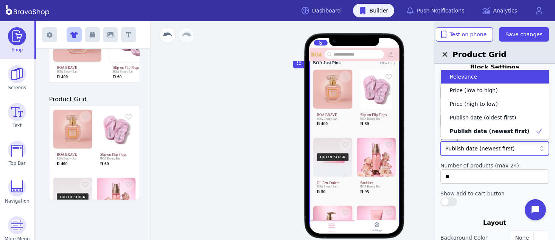
click at [509, 146] on div "Publish date (newest first)" at bounding box center [490, 149] width 91 height 8
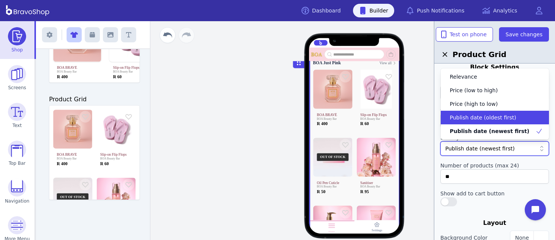
click at [504, 117] on span "Publish date (oldest first)" at bounding box center [483, 118] width 67 height 8
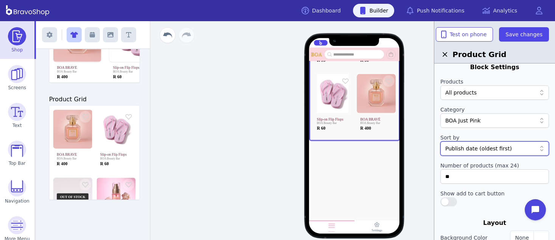
scroll to position [0, 0]
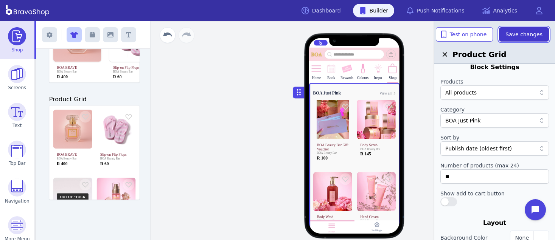
click at [521, 34] on span "Save changes" at bounding box center [523, 35] width 37 height 8
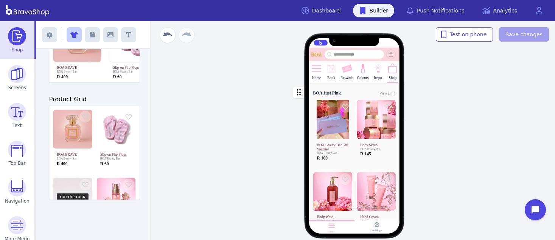
click at [317, 71] on img at bounding box center [316, 68] width 11 height 11
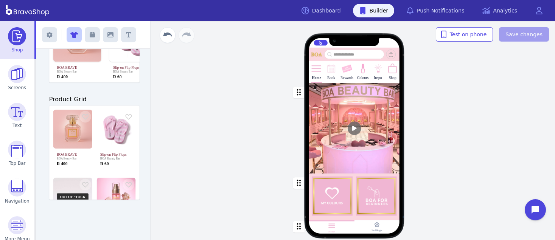
click at [322, 91] on div "button" at bounding box center [354, 128] width 91 height 91
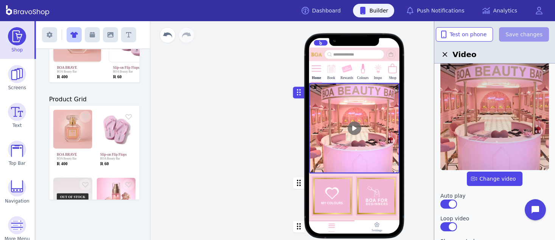
scroll to position [37, 0]
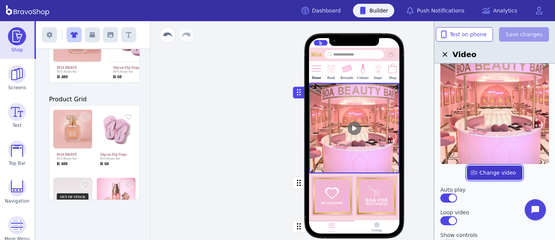
click at [495, 171] on label "button" at bounding box center [494, 173] width 55 height 14
click at [0, 0] on input "file" at bounding box center [0, 0] width 0 height 0
click at [501, 168] on label "button" at bounding box center [494, 173] width 55 height 14
click at [0, 0] on input "file" at bounding box center [0, 0] width 0 height 0
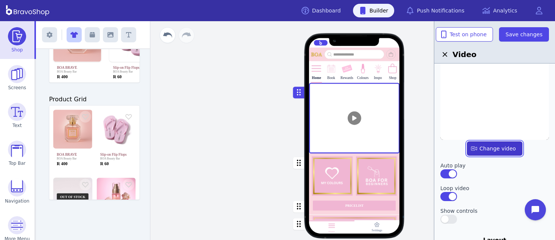
click at [480, 147] on label "button" at bounding box center [494, 148] width 55 height 14
click at [0, 0] on input "file" at bounding box center [0, 0] width 0 height 0
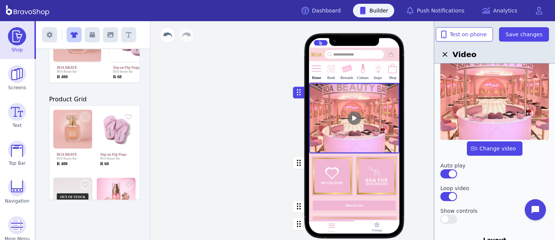
click at [331, 178] on div "button" at bounding box center [354, 176] width 91 height 45
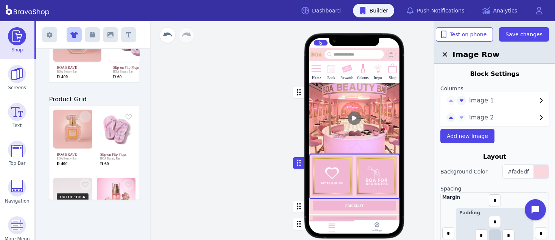
click at [482, 99] on span "Image 1" at bounding box center [503, 100] width 68 height 9
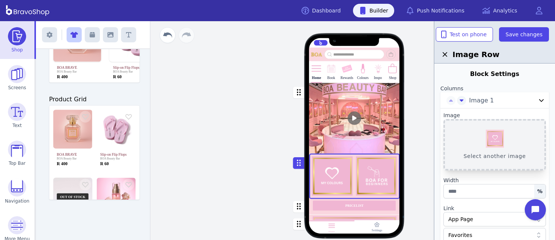
click at [487, 132] on button "Select another image" at bounding box center [494, 144] width 102 height 51
click at [505, 141] on button "Select another image" at bounding box center [494, 144] width 102 height 51
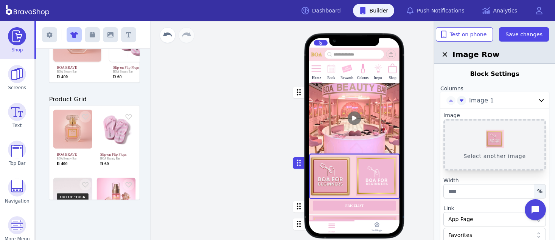
click at [491, 136] on button "Select another image" at bounding box center [494, 144] width 102 height 51
click at [472, 127] on button "Select another image" at bounding box center [494, 144] width 102 height 51
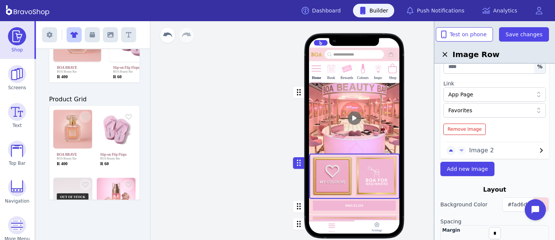
scroll to position [126, 0]
click at [474, 151] on span "Image 2" at bounding box center [503, 149] width 68 height 9
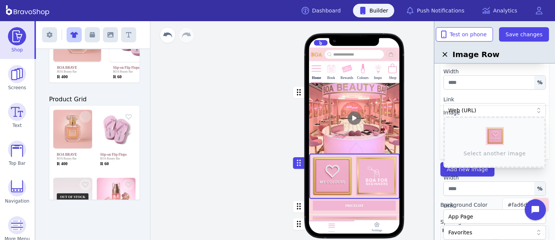
scroll to position [123, 0]
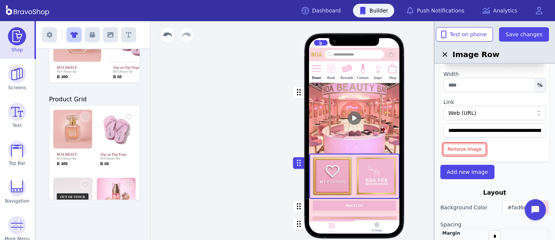
click at [474, 151] on span "Remove Image" at bounding box center [464, 149] width 34 height 6
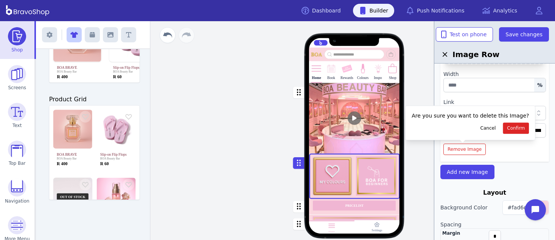
click at [519, 151] on div "**********" at bounding box center [494, 80] width 109 height 156
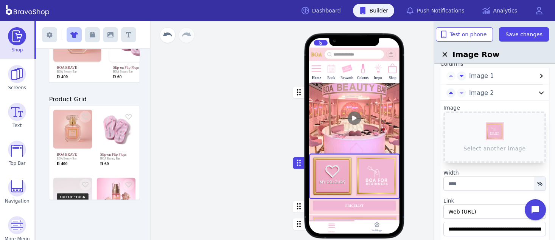
scroll to position [24, 0]
click at [507, 143] on button "Select another image" at bounding box center [494, 137] width 102 height 51
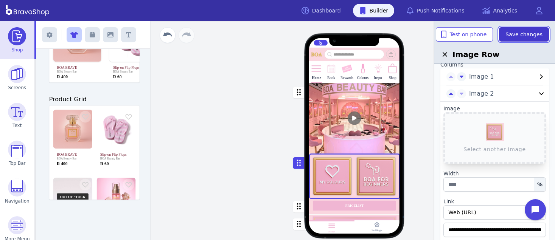
click at [534, 31] on span "Save changes" at bounding box center [523, 35] width 37 height 8
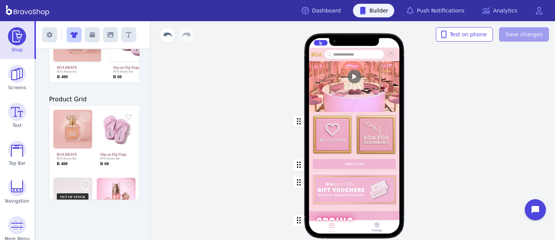
scroll to position [65, 0]
click at [323, 165] on div "button" at bounding box center [354, 165] width 91 height 16
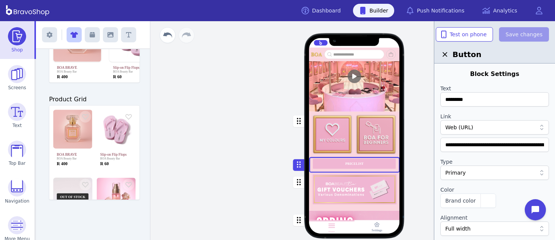
scroll to position [311, 0]
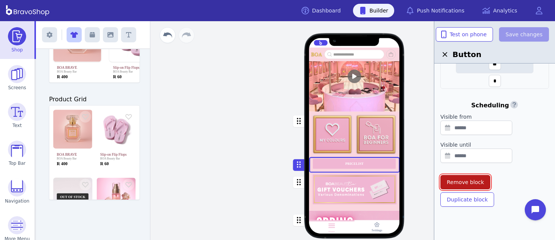
click at [470, 184] on span "Remove block" at bounding box center [465, 182] width 37 height 8
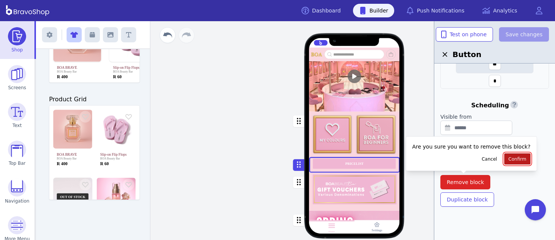
click at [508, 158] on span "Confirm" at bounding box center [517, 159] width 18 height 6
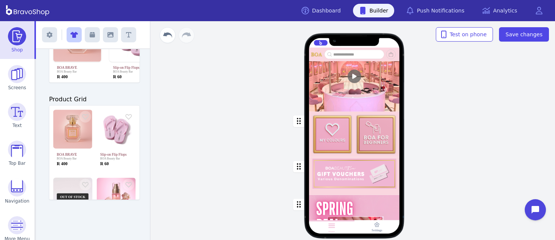
click at [351, 168] on div "button" at bounding box center [354, 176] width 91 height 38
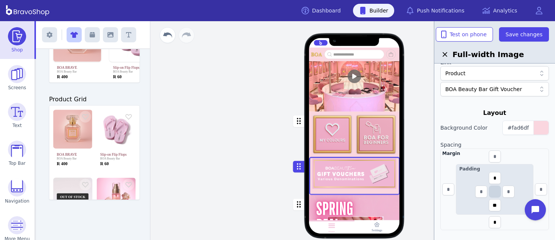
scroll to position [234, 0]
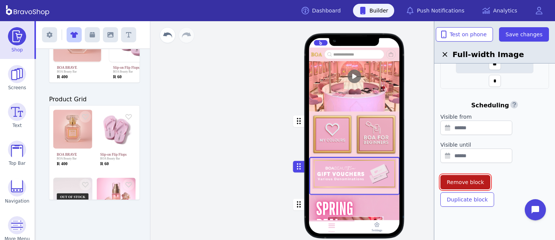
click at [457, 176] on button "Remove block" at bounding box center [465, 182] width 50 height 14
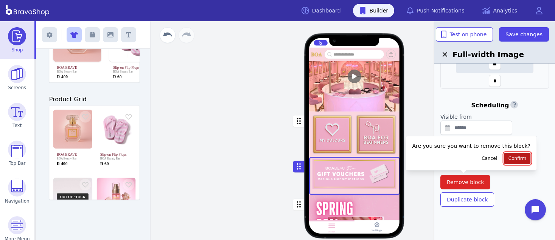
click at [508, 161] on span "Confirm" at bounding box center [517, 158] width 18 height 6
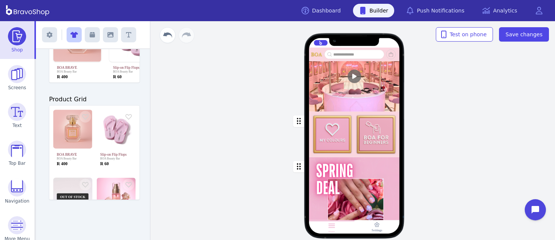
click at [384, 180] on div "button" at bounding box center [354, 214] width 91 height 114
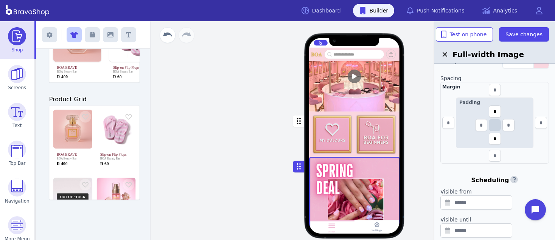
scroll to position [218, 0]
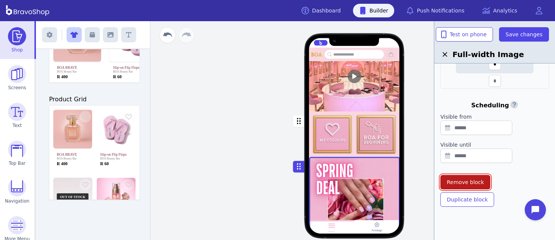
click at [472, 180] on span "Remove block" at bounding box center [465, 182] width 37 height 8
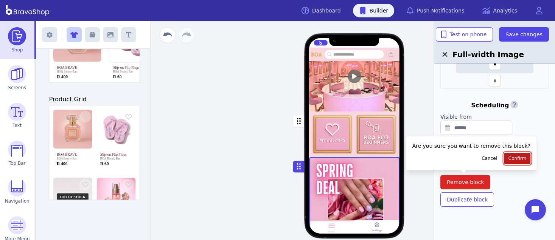
click at [508, 160] on span "Confirm" at bounding box center [517, 158] width 18 height 6
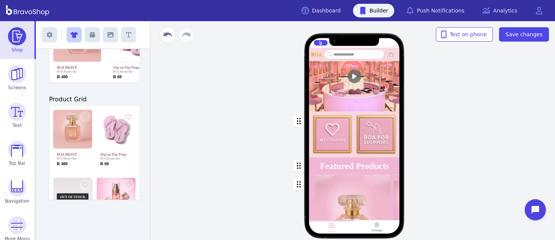
click at [504, 159] on div "Home Book Rewards Colours Inspo Shop Featured Products Drag a block here to get…" at bounding box center [354, 130] width 401 height 219
click at [351, 166] on div "button" at bounding box center [354, 166] width 91 height 18
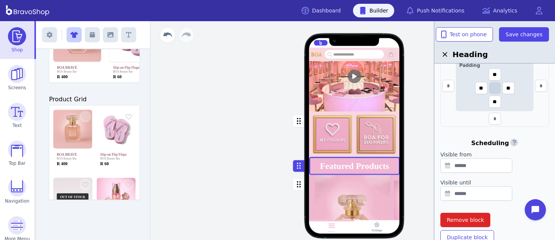
scroll to position [265, 0]
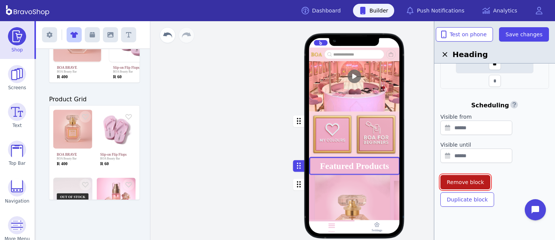
click at [477, 178] on span "Remove block" at bounding box center [465, 182] width 37 height 8
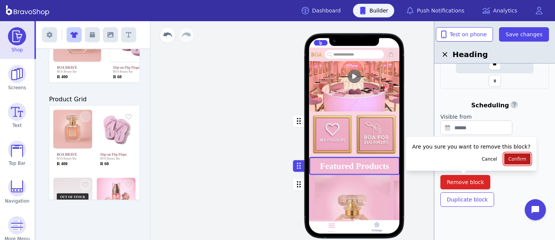
click at [508, 160] on span "Confirm" at bounding box center [517, 159] width 18 height 6
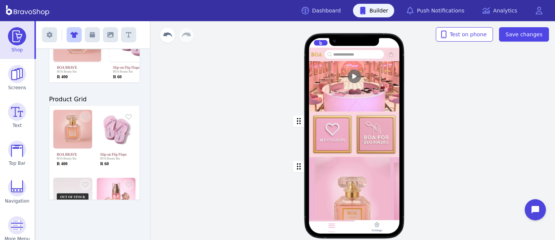
click at [376, 179] on div "button" at bounding box center [354, 217] width 91 height 121
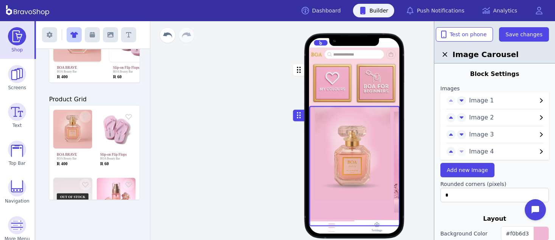
scroll to position [148, 0]
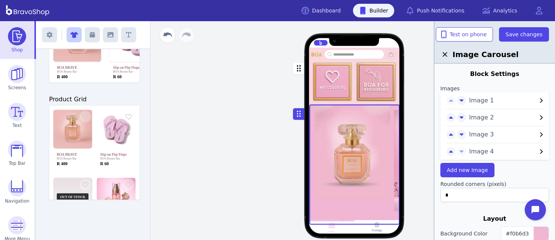
click at [521, 64] on div at bounding box center [494, 67] width 109 height 6
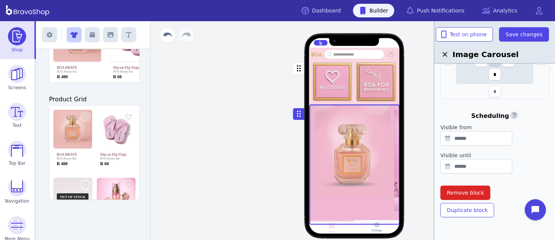
scroll to position [0, 0]
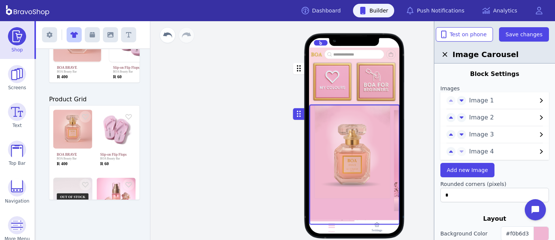
click at [507, 116] on span "Image 2" at bounding box center [503, 117] width 68 height 9
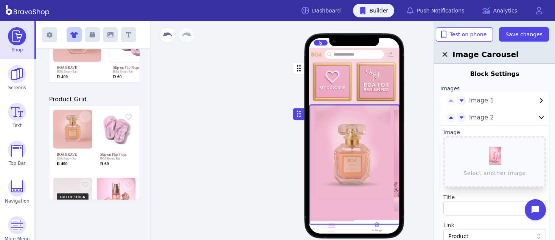
click at [323, 117] on div "button" at bounding box center [354, 164] width 91 height 121
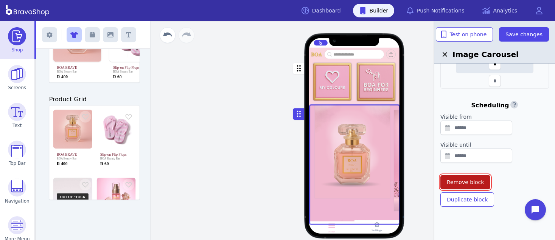
click at [459, 182] on span "Remove block" at bounding box center [465, 182] width 37 height 8
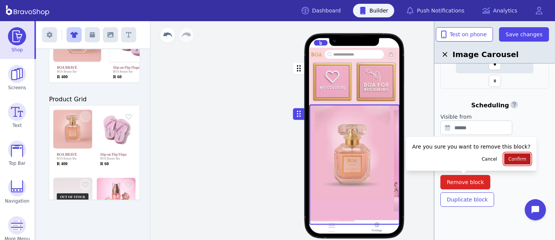
click at [508, 161] on span "Confirm" at bounding box center [517, 159] width 18 height 6
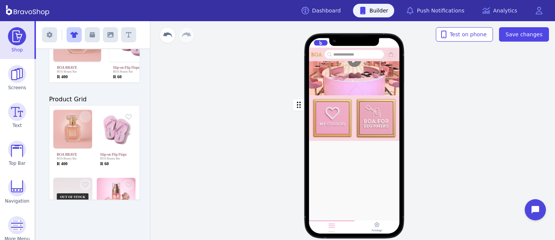
scroll to position [91, 0]
click at [530, 31] on span "Save changes" at bounding box center [523, 35] width 37 height 8
click at [192, 120] on div "Home Book Rewards Colours Inspo Shop Drag a block here to get started Home Sett…" at bounding box center [354, 130] width 401 height 219
